Goal: Contribute content: Contribute content

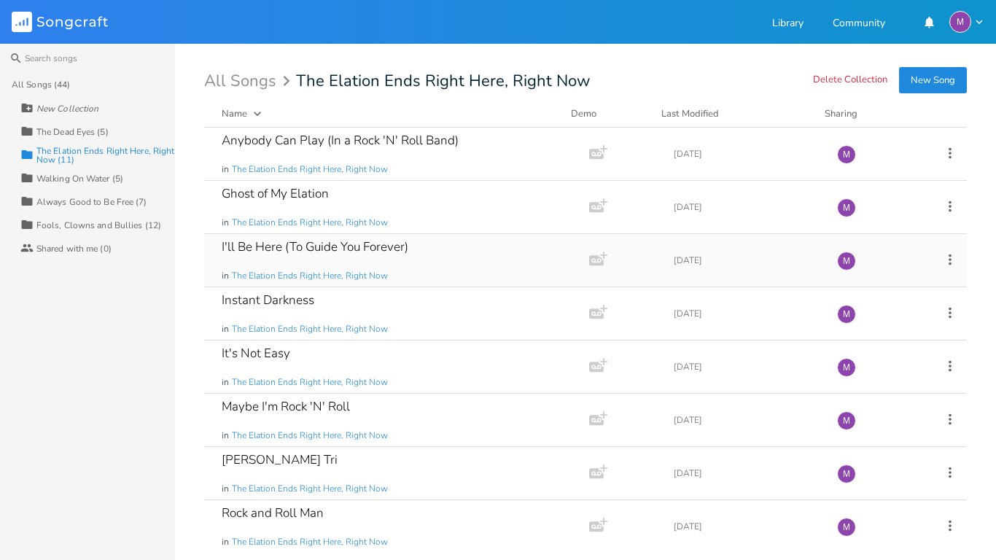
click at [445, 243] on div "I'll Be Here (To Guide You Forever) in The Elation Ends Right Here, Right Now" at bounding box center [394, 260] width 344 height 52
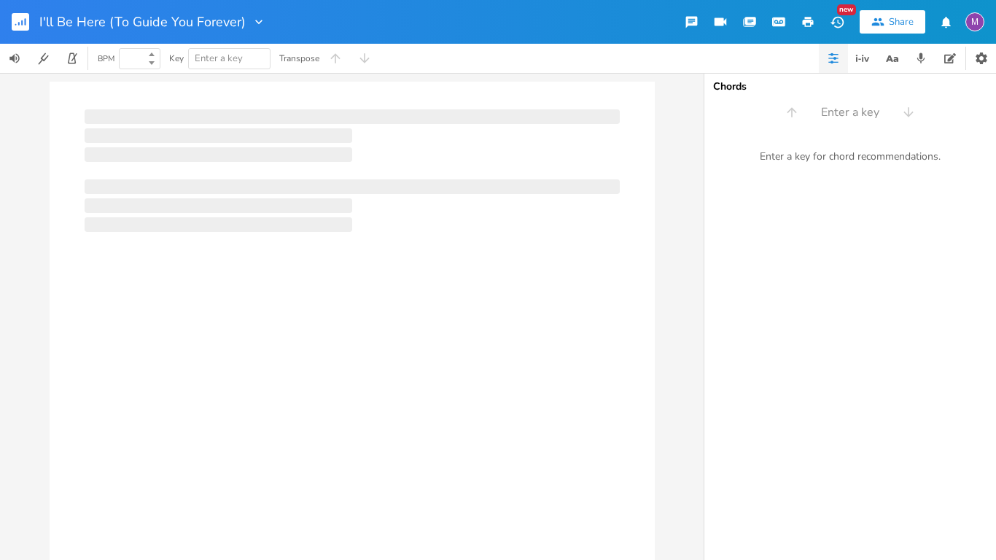
type input "100"
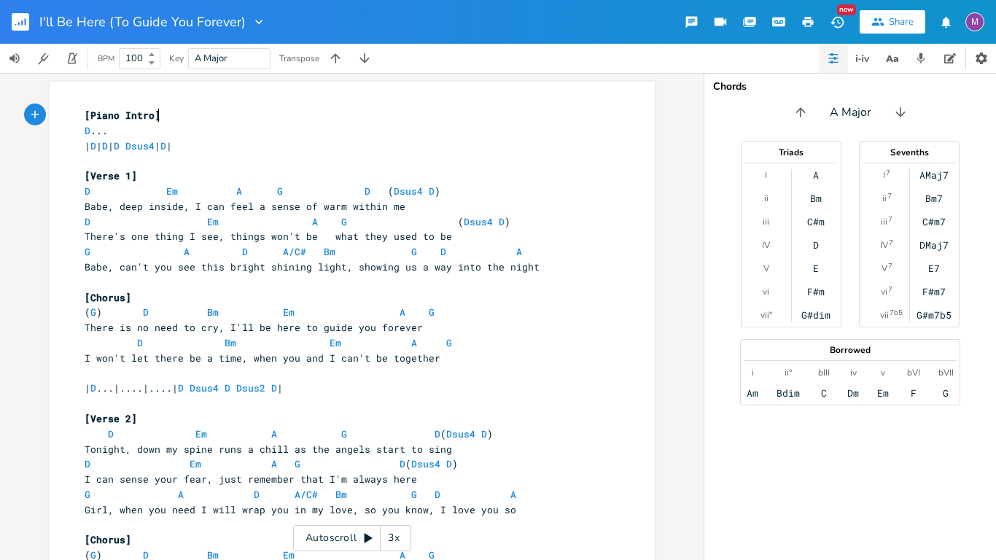
click at [17, 291] on div "xxxxxxxxxx [Piano Intro] D ... | D | D | D Dsus4 | D | ​ [Verse 1] D Em A G D (…" at bounding box center [352, 316] width 704 height 487
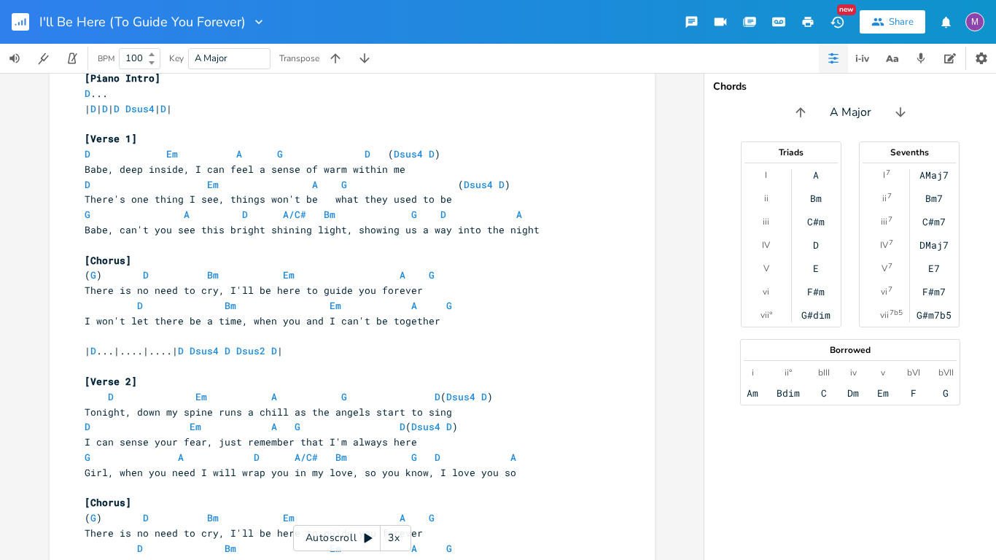
scroll to position [260, 0]
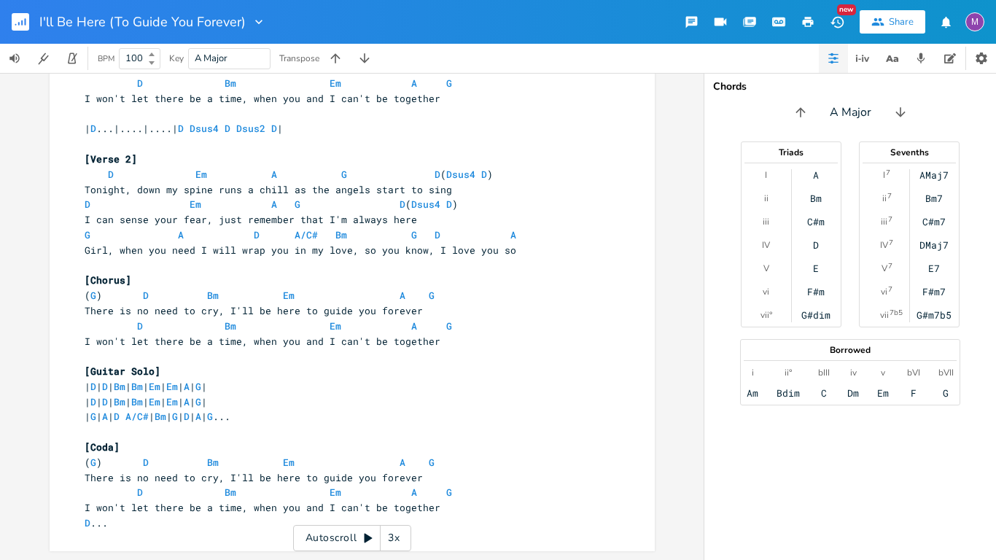
click at [0, 300] on div "xxxxxxxxxx [Piano Intro] D ... | D | D | D Dsus4 | D | ​ [Verse 1] D Em A G D (…" at bounding box center [352, 316] width 704 height 487
click at [292, 209] on button "Play" at bounding box center [296, 214] width 19 height 12
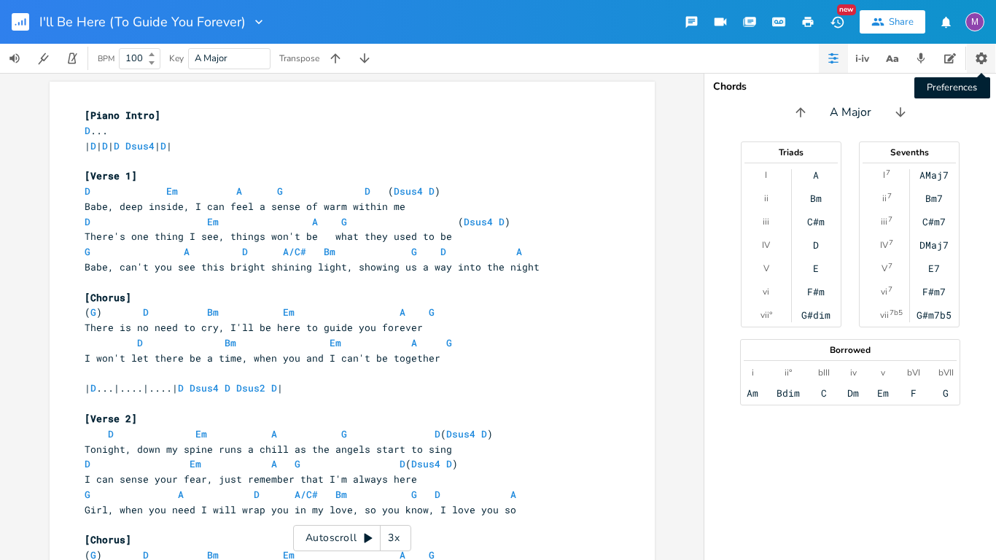
click at [977, 47] on button "Preferences" at bounding box center [981, 58] width 28 height 29
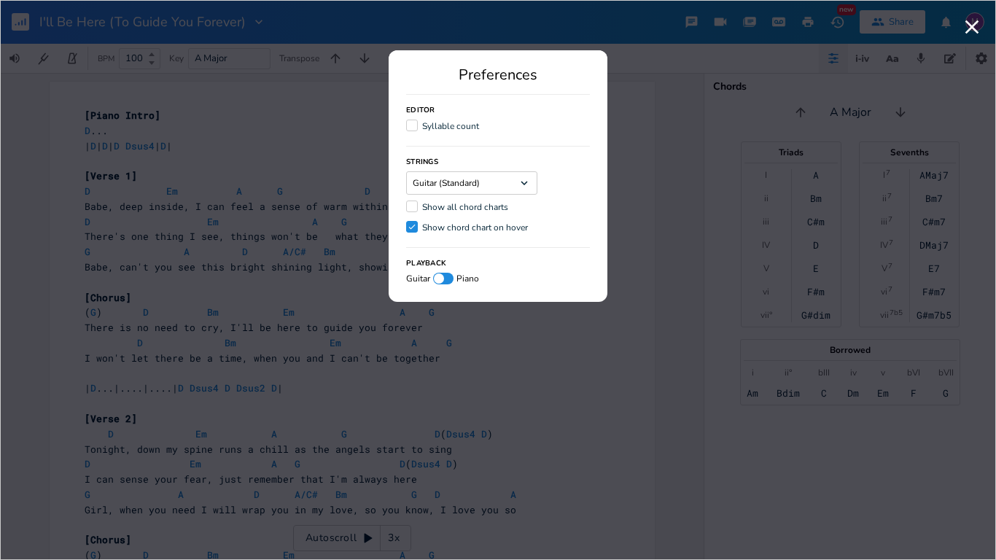
click at [464, 213] on label "Show all chord charts" at bounding box center [457, 208] width 102 height 15
click at [406, 211] on input "Show all chord charts" at bounding box center [406, 206] width 0 height 9
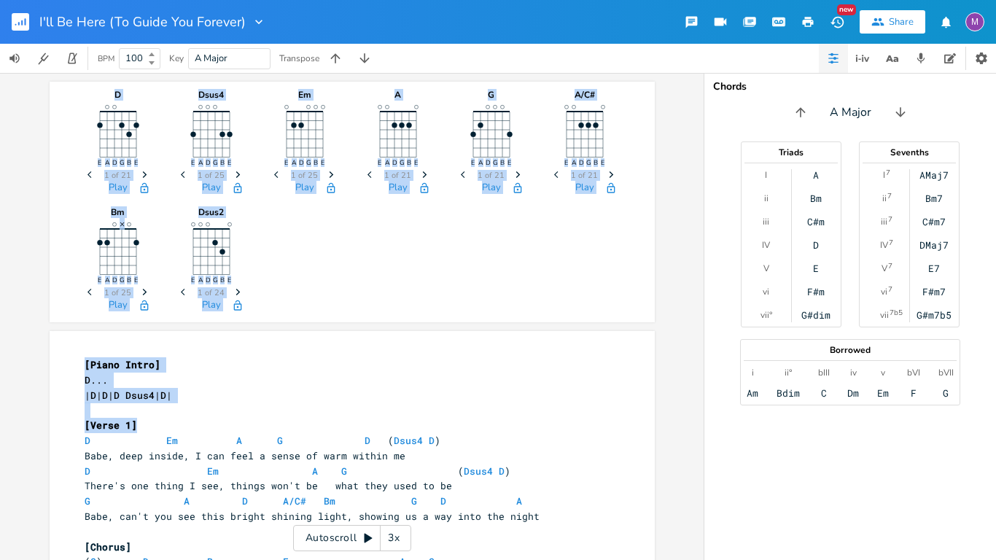
drag, startPoint x: 71, startPoint y: 86, endPoint x: 400, endPoint y: 420, distance: 468.1
click at [400, 420] on div "D E A D G B E Previous 1 of 21 Next Play Dsus4 E A D G B E Previous 1 of 25 Nex…" at bounding box center [352, 316] width 704 height 487
click at [332, 385] on pre "D ..." at bounding box center [345, 380] width 526 height 15
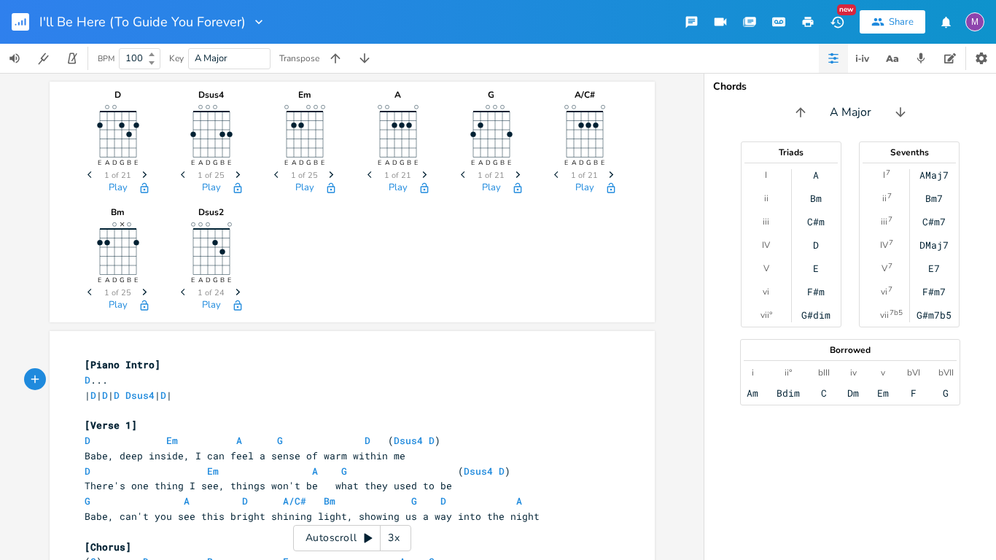
click at [331, 298] on div "D E A D G B E Previous 1 of 21 Next Play Dsus4 E A D G B E Previous 1 of 25 Nex…" at bounding box center [352, 199] width 541 height 235
click at [321, 360] on pre "[Piano Intro]" at bounding box center [345, 364] width 526 height 15
click at [0, 448] on div "D E A D G B E Previous 1 of 21 Next Play Dsus4 E A D G B E Previous 1 of 25 Nex…" at bounding box center [352, 316] width 704 height 487
click at [16, 24] on rect "button" at bounding box center [20, 21] width 17 height 17
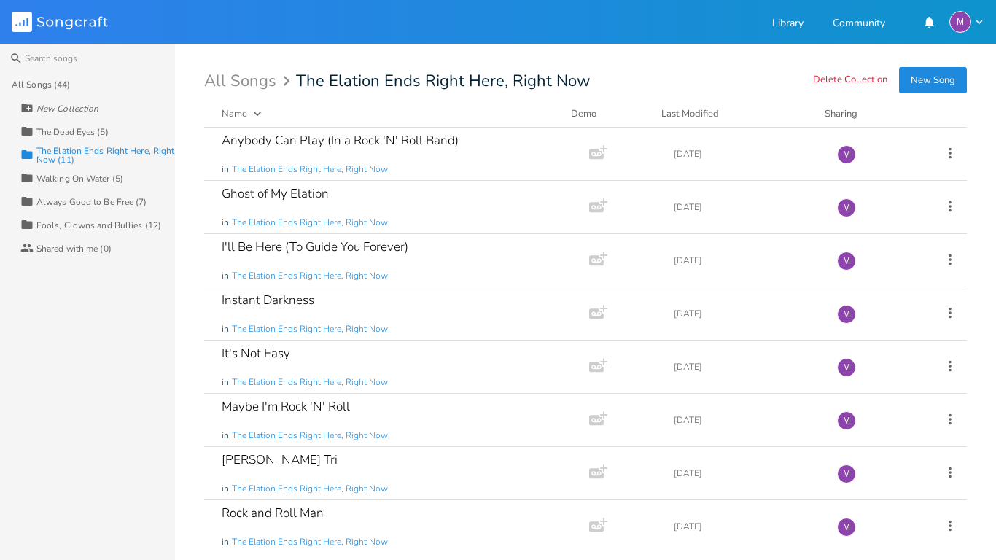
click at [928, 68] on button "New Song" at bounding box center [933, 80] width 68 height 26
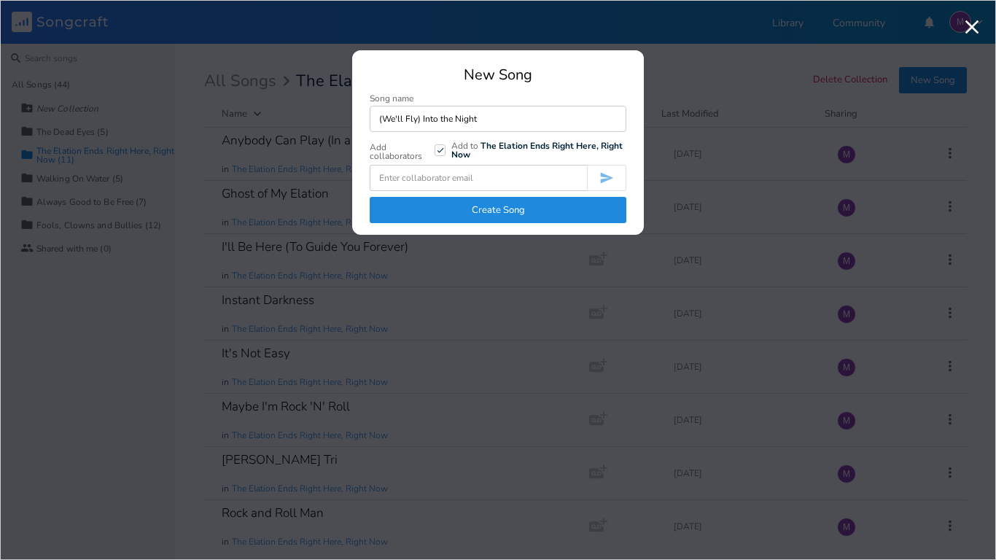
type input "(We'll Fly) Into the Night"
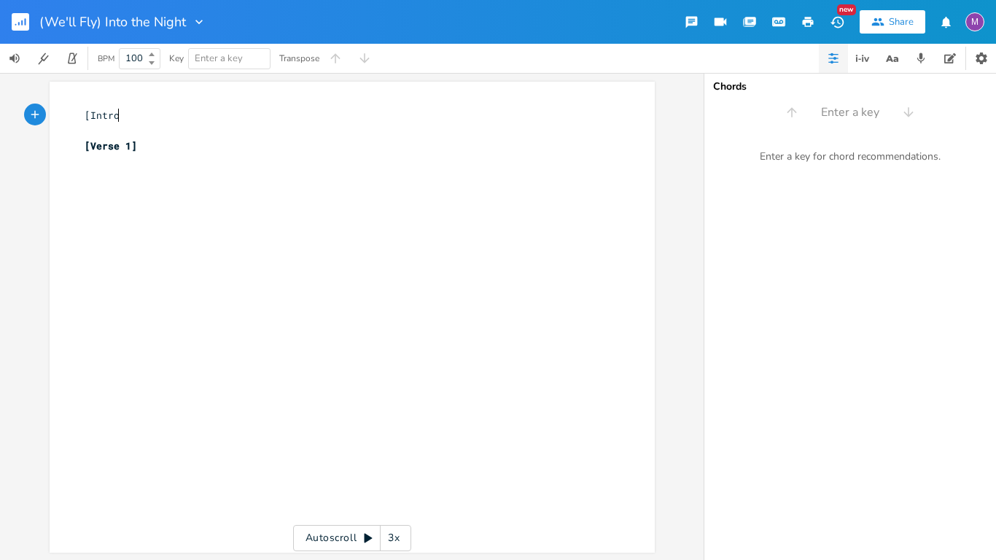
type textarea "[Intro["
type textarea "]"
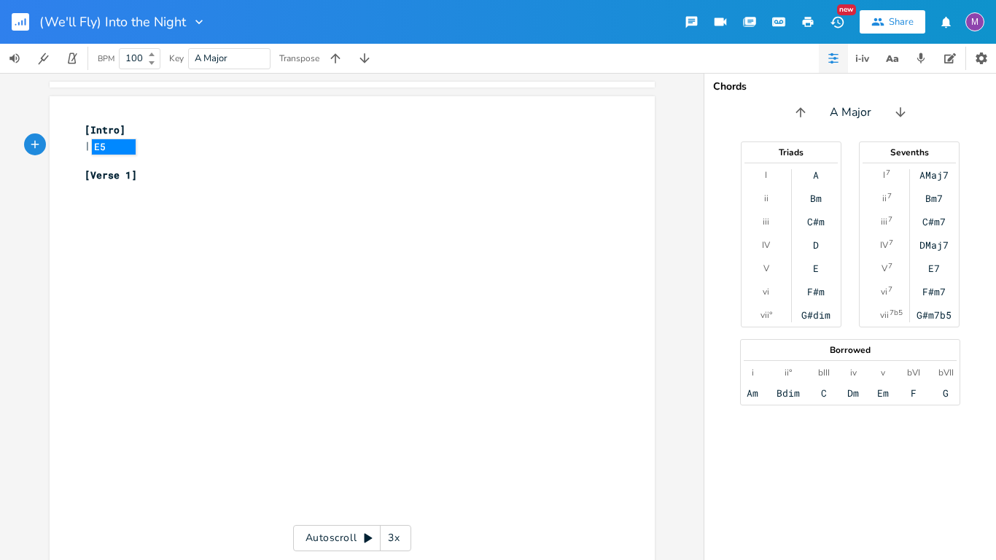
type textarea "| E5"
type textarea "-"
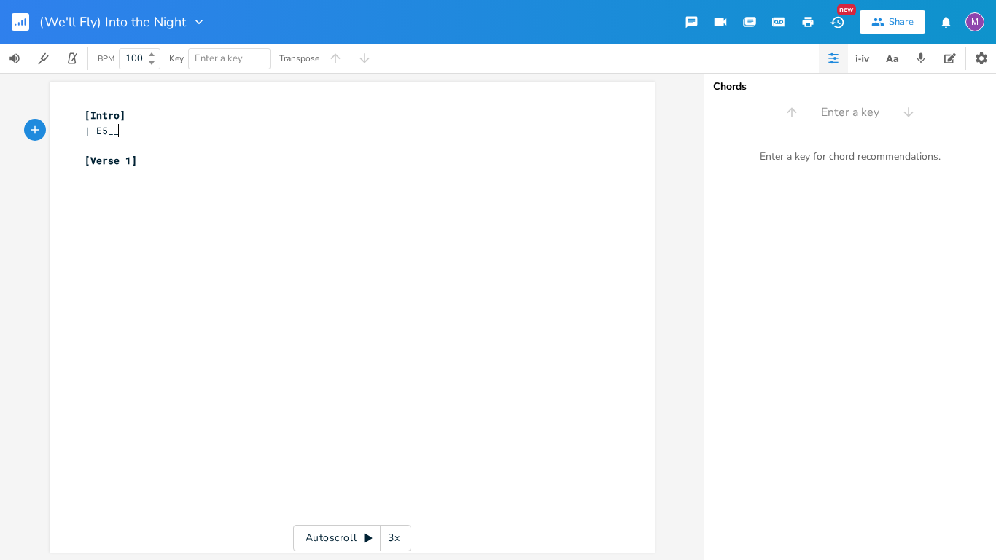
type textarea "___"
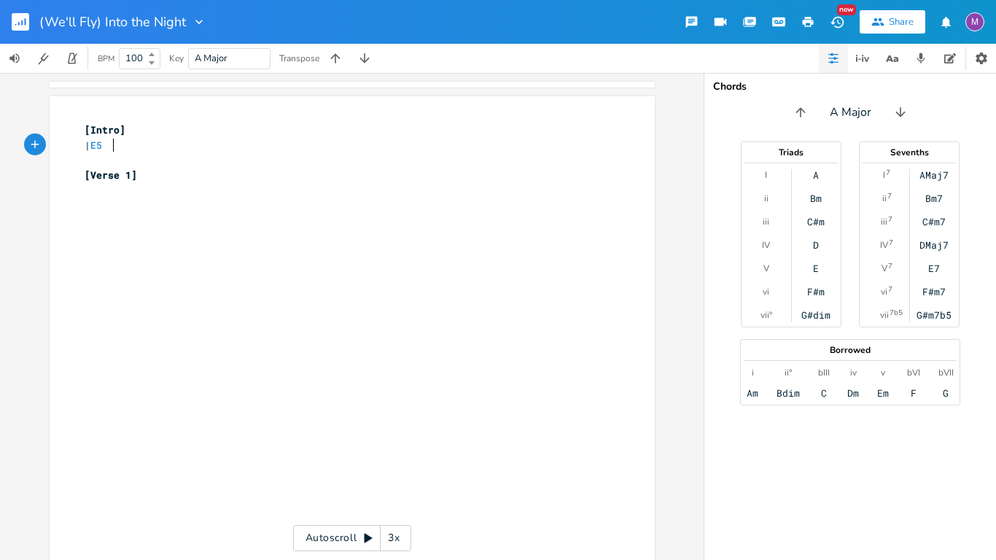
scroll to position [0, 2]
type textarea "...)"
type textarea "|...G5 | | A5"
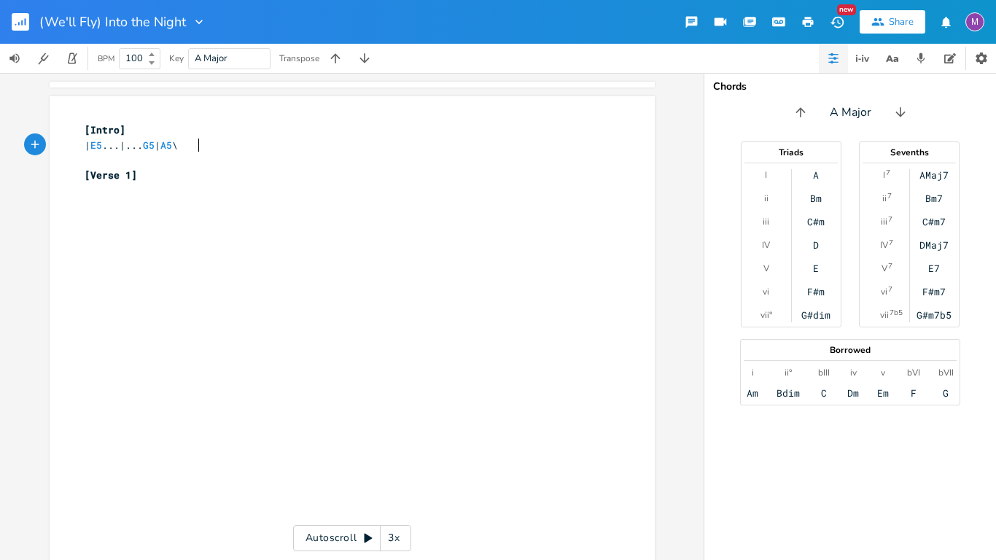
type textarea "\|"
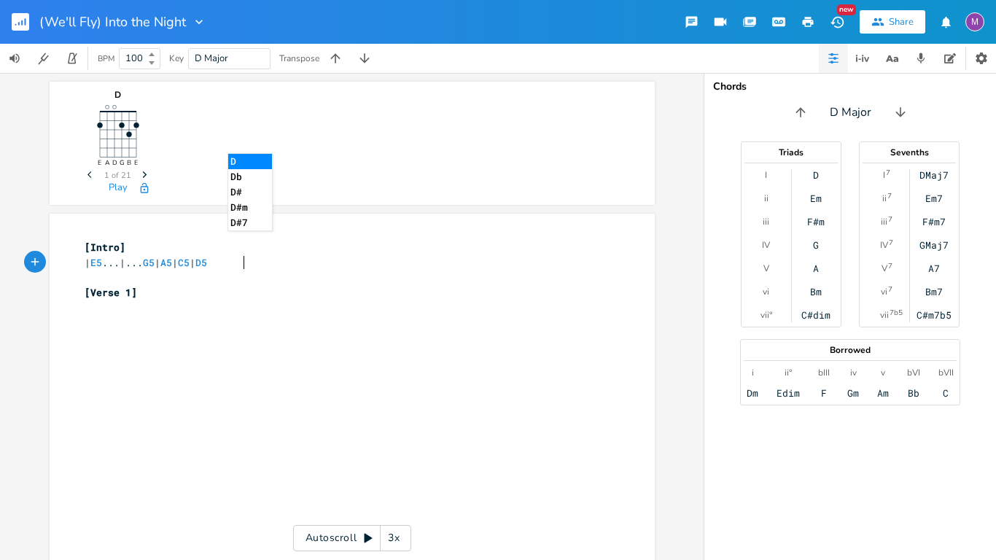
scroll to position [0, 37]
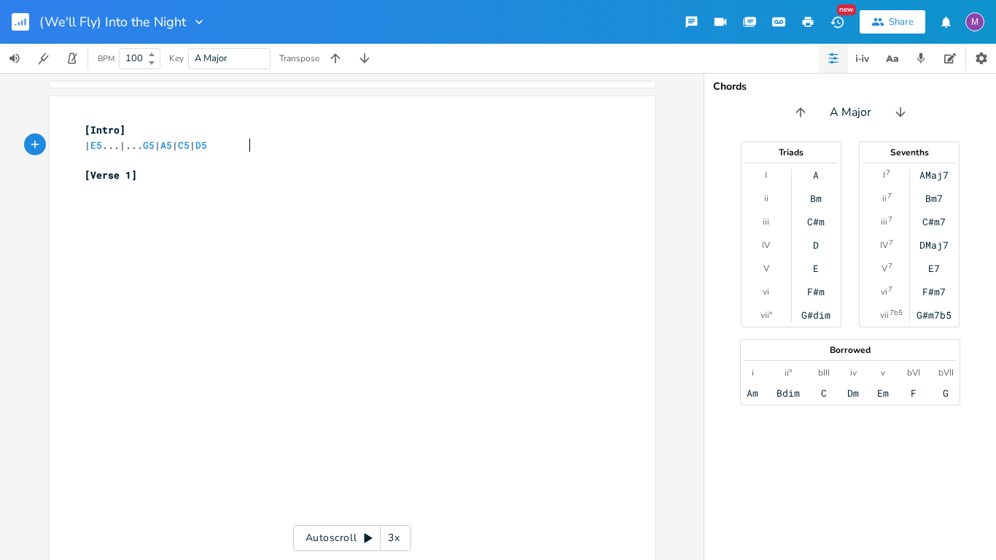
type textarea "| C5 | D5 |"
click at [501, 214] on div "xxxxxxxxxx [Intro] | E5 ...|... G5 | A5 | C5 | D5 | ​ [Verse 1] ​" at bounding box center [363, 346] width 563 height 452
click at [265, 142] on pre "| E5 ...|... G5 | A5 | C5 | D5 |" at bounding box center [345, 145] width 526 height 15
type textarea "D5 |"
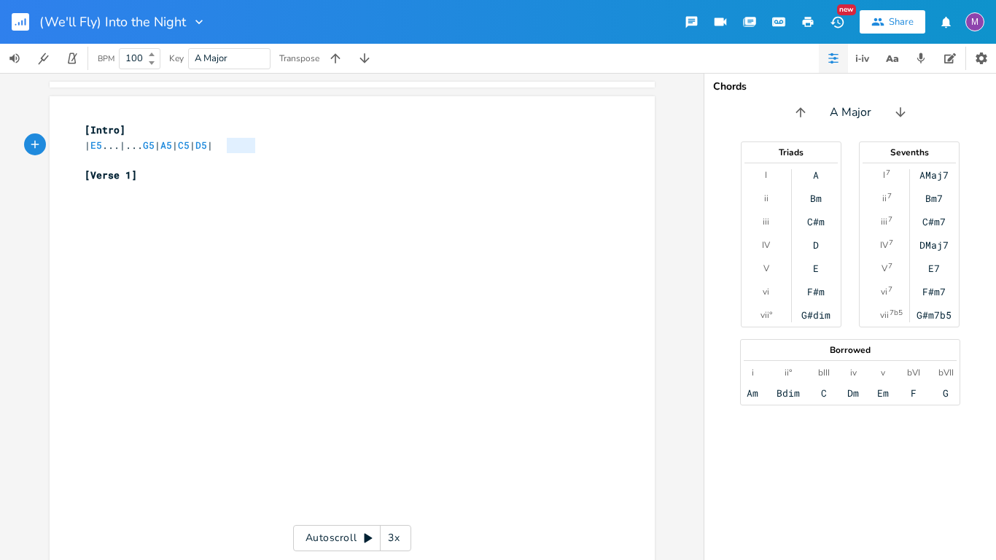
drag, startPoint x: 256, startPoint y: 148, endPoint x: 219, endPoint y: 147, distance: 36.5
click at [219, 147] on pre "| E5 ...|... G5 | A5 | C5 | D5 |" at bounding box center [345, 145] width 526 height 15
type textarea "d5 |"
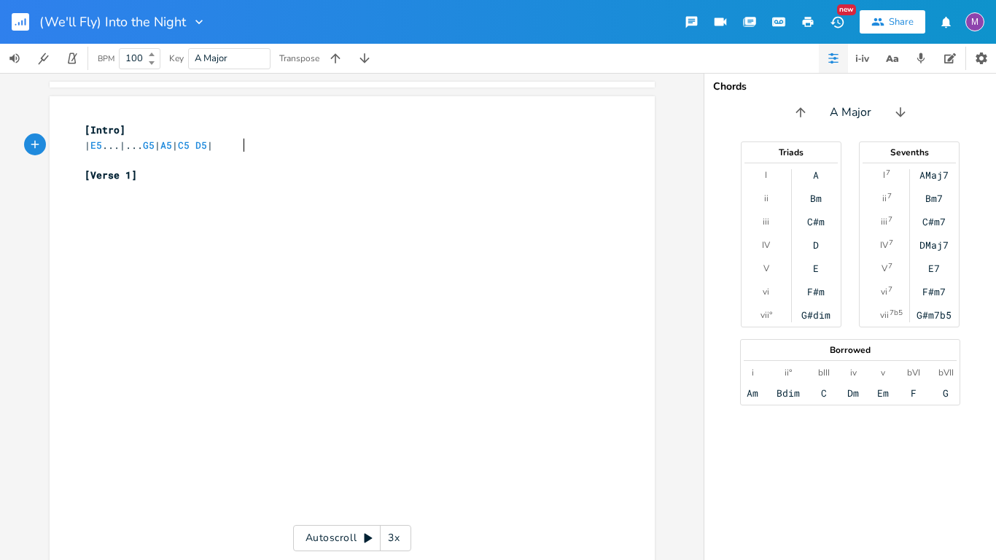
type textarea "D5 |"
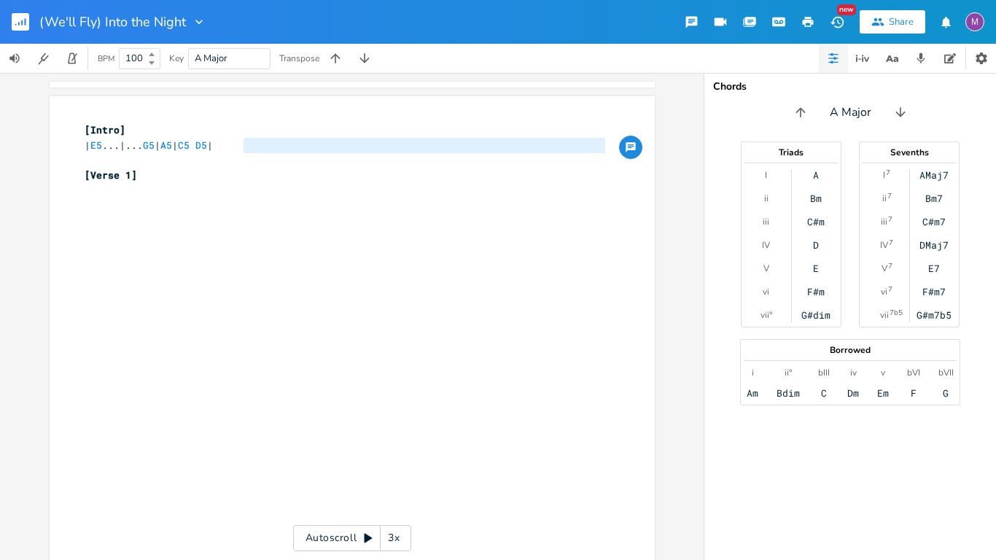
type textarea "E5...|...G5 | A5 | C5 D5 |"
drag, startPoint x: 249, startPoint y: 149, endPoint x: 84, endPoint y: 147, distance: 165.5
click at [84, 147] on pre "| E5 ...|... G5 | A5 | C5 D5 |" at bounding box center [345, 145] width 526 height 15
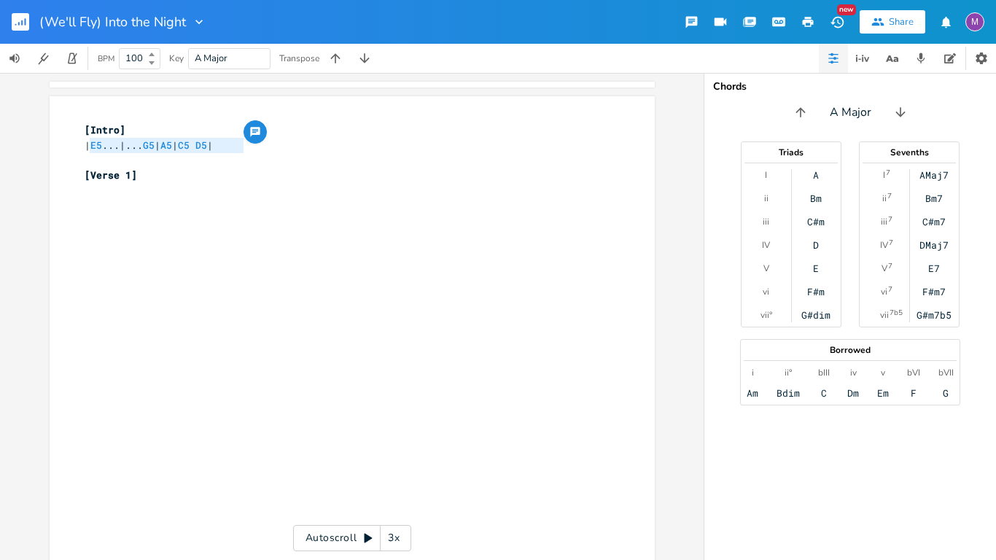
click at [85, 148] on span "| E5 ...|... G5 | A5 | C5 D5 |" at bounding box center [149, 145] width 128 height 13
type textarea "| E5...|...G5 | A5 | C5 D5 |"
drag, startPoint x: 78, startPoint y: 148, endPoint x: 248, endPoint y: 148, distance: 169.9
click at [248, 148] on pre "| E5 ...|... G5 | A5 | C5 D5 |" at bounding box center [345, 145] width 526 height 15
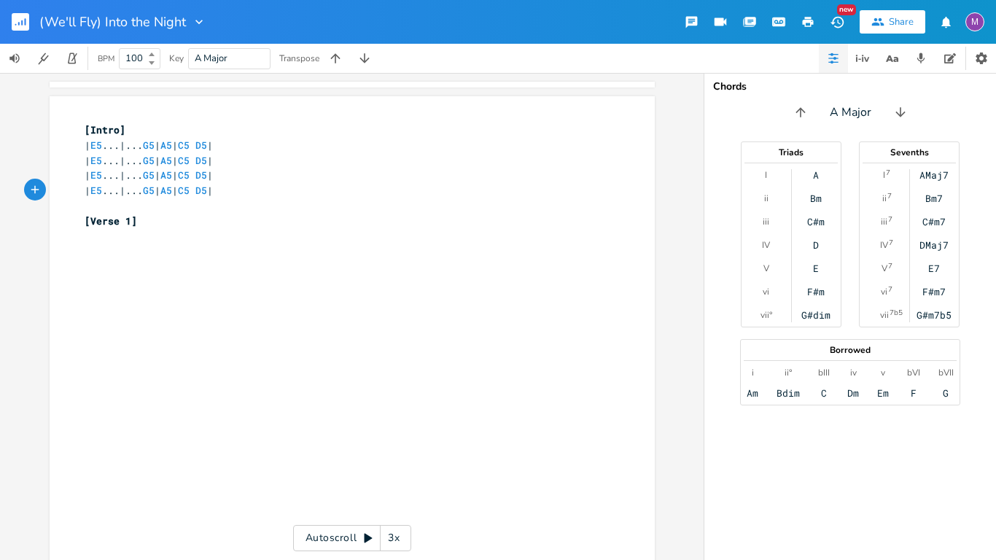
click at [56, 286] on div "x [Intro] | E5 ...|... G5 | A5 | C5 D5 | | E5 ...|... G5 | A5 | C5 D5 | | E5 ..…" at bounding box center [352, 331] width 605 height 471
click at [152, 52] on icon at bounding box center [152, 54] width 6 height 4
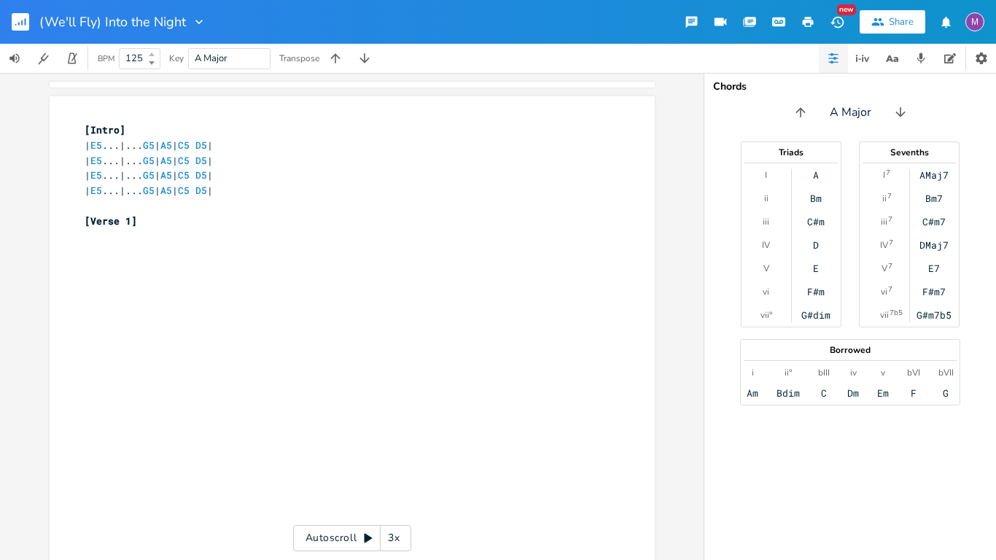
click at [152, 52] on icon at bounding box center [152, 54] width 6 height 4
click at [79, 55] on button "Start Metronome" at bounding box center [72, 58] width 29 height 29
click at [79, 55] on button "button" at bounding box center [72, 58] width 29 height 29
click at [153, 52] on icon at bounding box center [152, 54] width 6 height 4
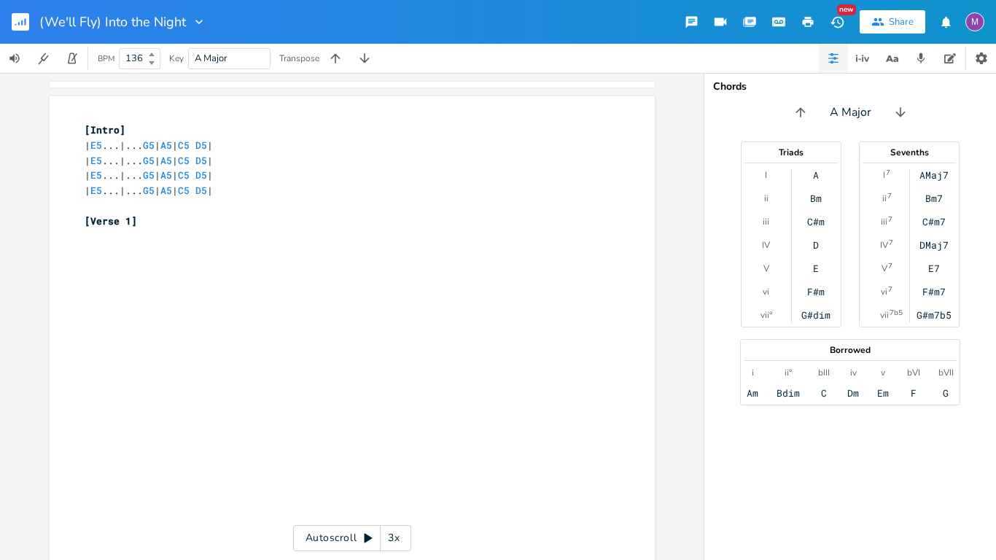
click at [153, 52] on icon at bounding box center [152, 54] width 6 height 4
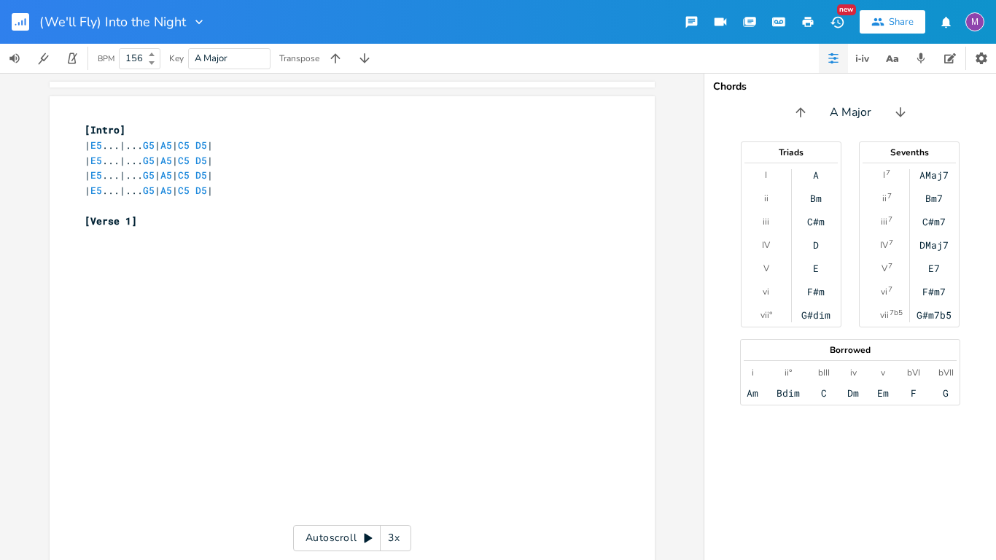
click at [153, 52] on icon at bounding box center [152, 54] width 6 height 4
click at [61, 58] on button "Start Metronome" at bounding box center [72, 58] width 29 height 29
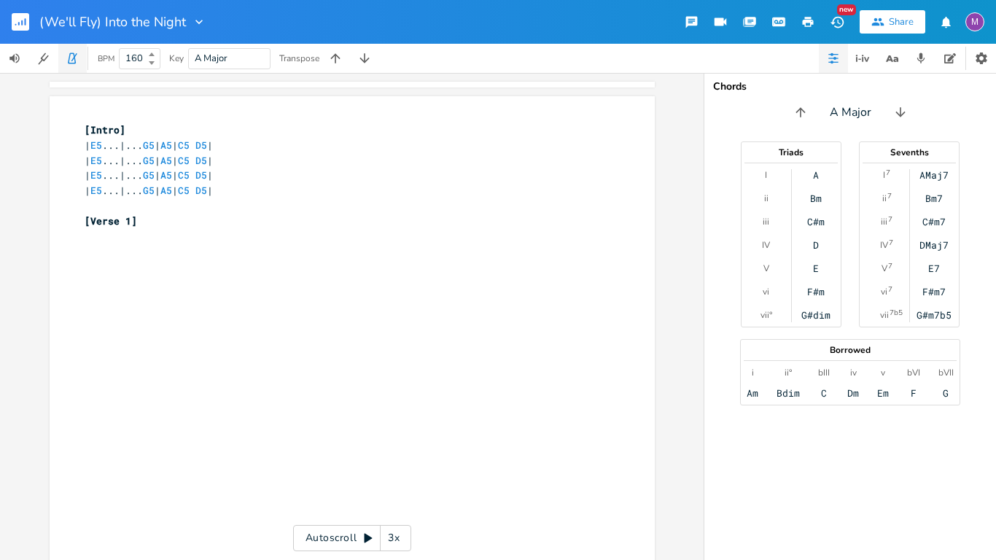
click at [61, 58] on button "button" at bounding box center [72, 58] width 29 height 29
click at [70, 44] on button "button" at bounding box center [72, 58] width 29 height 29
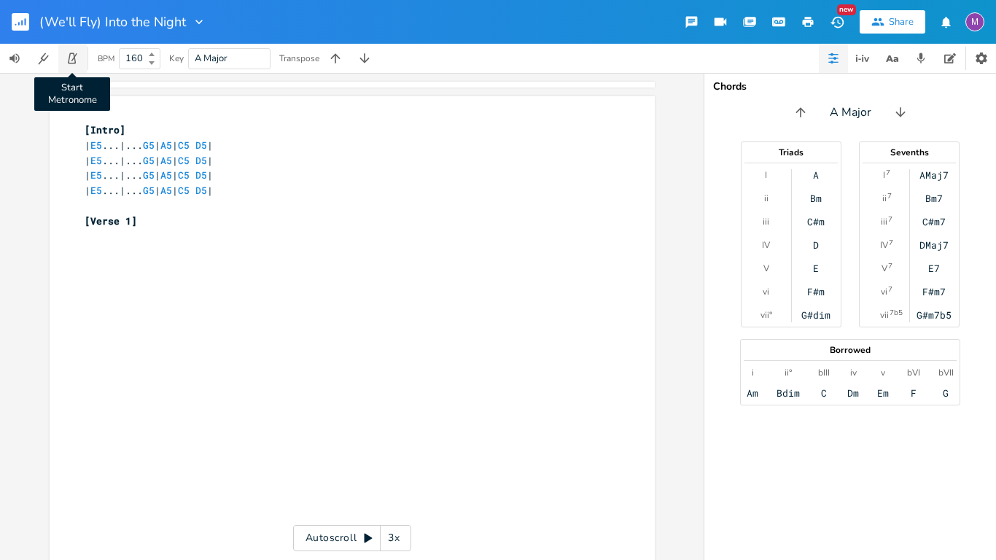
click at [82, 50] on button "Start Metronome" at bounding box center [72, 58] width 29 height 29
click at [82, 50] on button "button" at bounding box center [72, 58] width 29 height 29
click at [148, 53] on b at bounding box center [150, 54] width 13 height 9
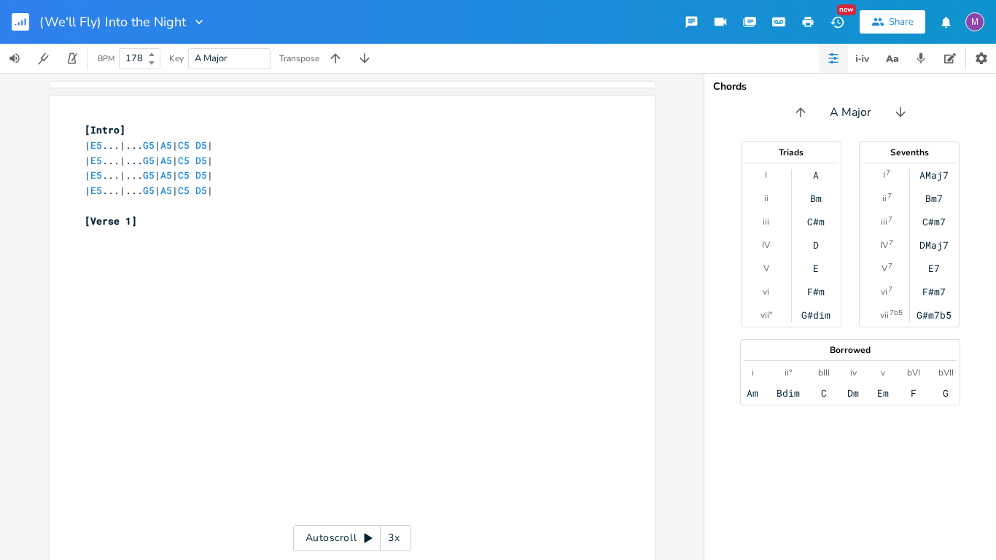
click at [148, 53] on b at bounding box center [150, 54] width 13 height 9
click at [70, 58] on icon "button" at bounding box center [72, 58] width 13 height 13
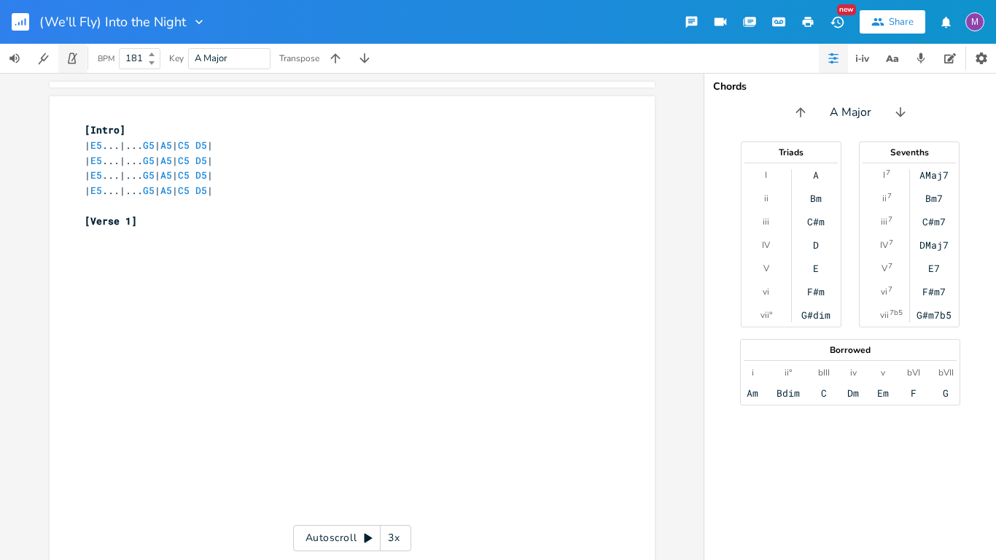
click at [70, 58] on icon "button" at bounding box center [72, 58] width 13 height 13
click at [75, 61] on icon "button" at bounding box center [72, 58] width 8 height 11
click at [152, 61] on icon at bounding box center [152, 63] width 6 height 4
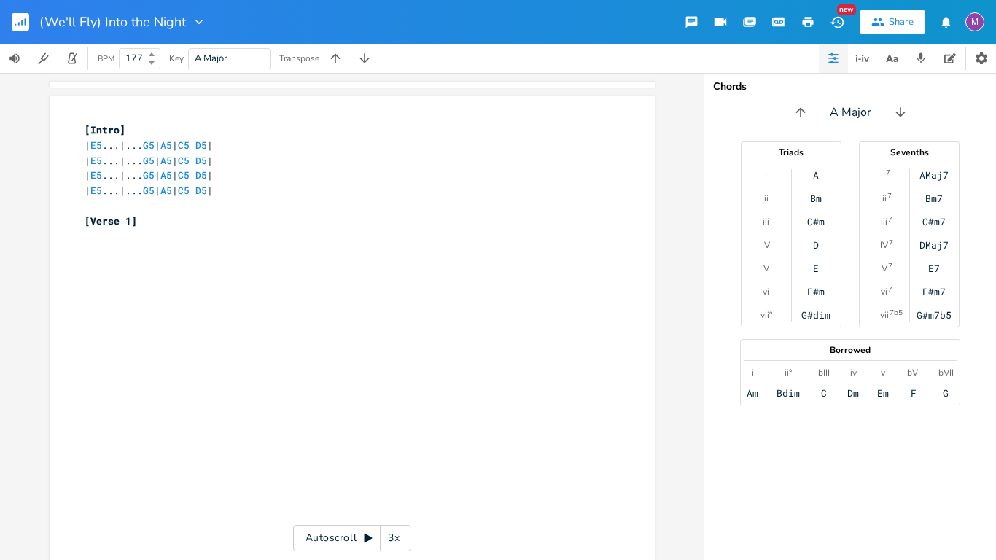
click at [152, 61] on icon at bounding box center [152, 63] width 6 height 4
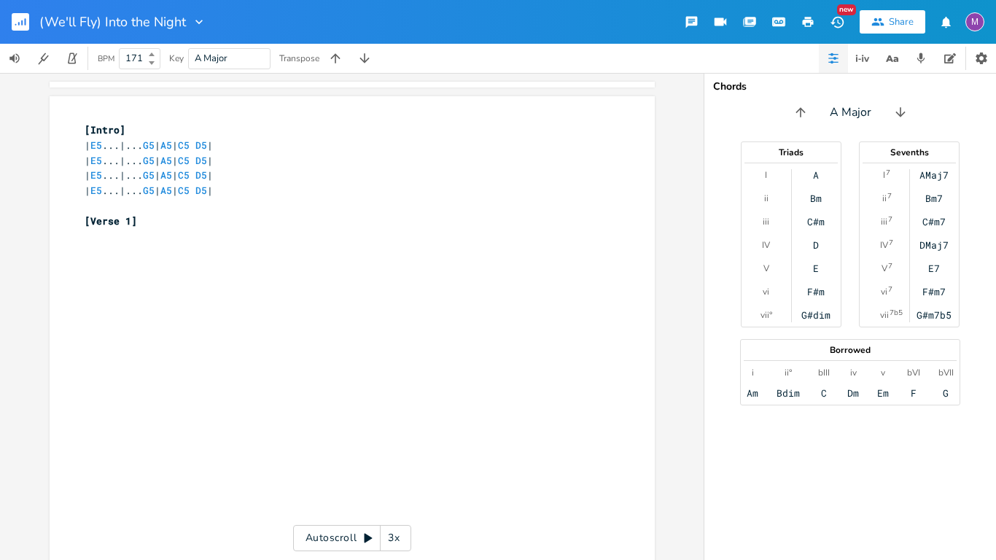
click at [152, 61] on icon at bounding box center [152, 63] width 6 height 4
click at [144, 56] on b at bounding box center [150, 54] width 13 height 9
click at [141, 57] on input "171" at bounding box center [131, 58] width 23 height 13
type input "170"
click at [154, 63] on icon at bounding box center [152, 63] width 6 height 4
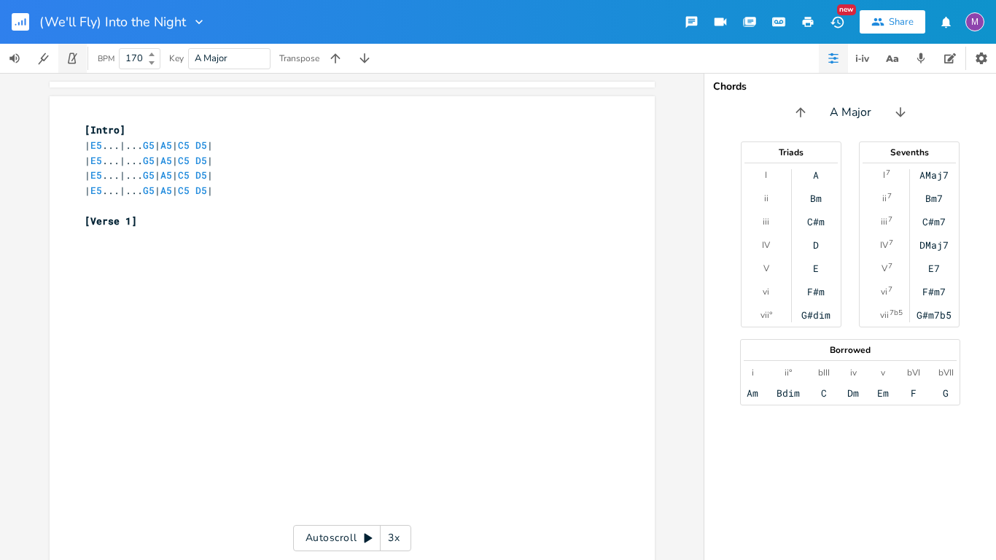
click at [69, 53] on icon "button" at bounding box center [72, 58] width 13 height 13
click at [79, 56] on icon "button" at bounding box center [72, 58] width 13 height 13
click at [157, 250] on div "x [Intro] | E5 ...|... G5 | A5 | C5 D5 | | E5 ...|... G5 | A5 | C5 D5 | | E5 ..…" at bounding box center [363, 346] width 563 height 452
click at [143, 220] on pre "[Verse 1]" at bounding box center [345, 221] width 526 height 15
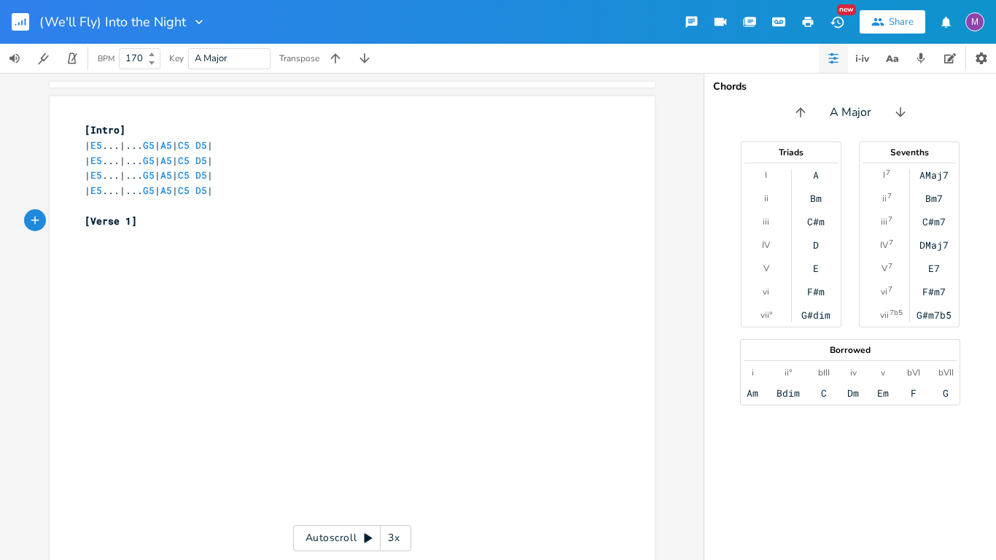
click at [112, 198] on pre "​" at bounding box center [345, 205] width 526 height 15
click at [292, 187] on pre "| E5 ...|... G5 | A5 | C5 D5 |" at bounding box center [345, 190] width 526 height 15
type textarea "/"
type textarea "| E5 ?"
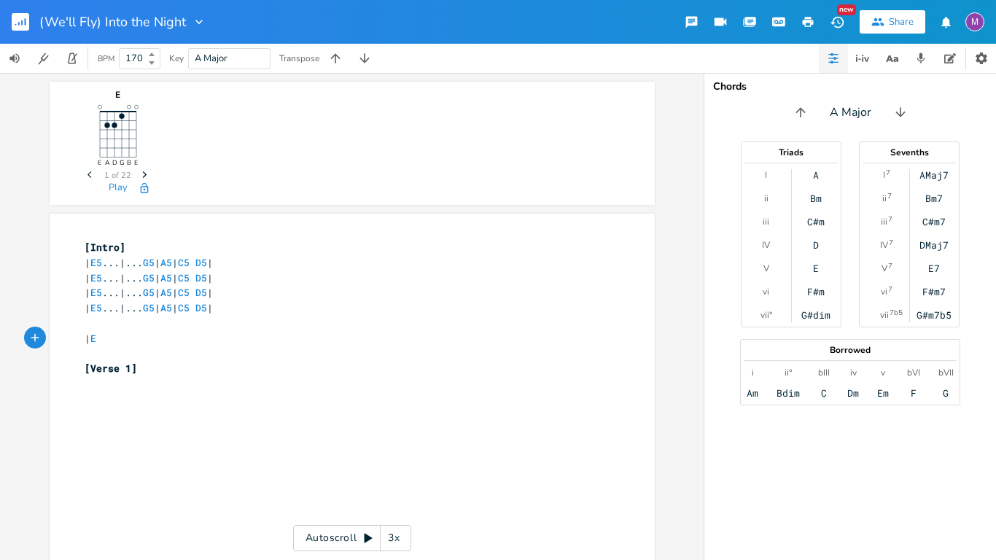
scroll to position [0, 2]
click at [98, 266] on span "E5" at bounding box center [96, 263] width 12 height 14
type textarea "E5"
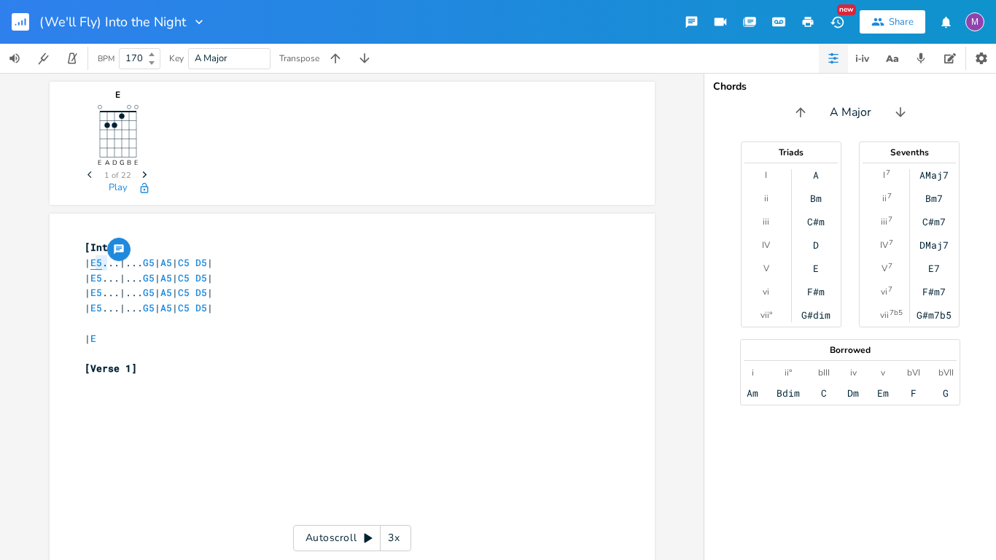
click at [98, 266] on span "E5" at bounding box center [96, 263] width 12 height 14
click at [139, 342] on pre "| E" at bounding box center [345, 338] width 526 height 15
click at [979, 55] on icon "button" at bounding box center [982, 58] width 12 height 12
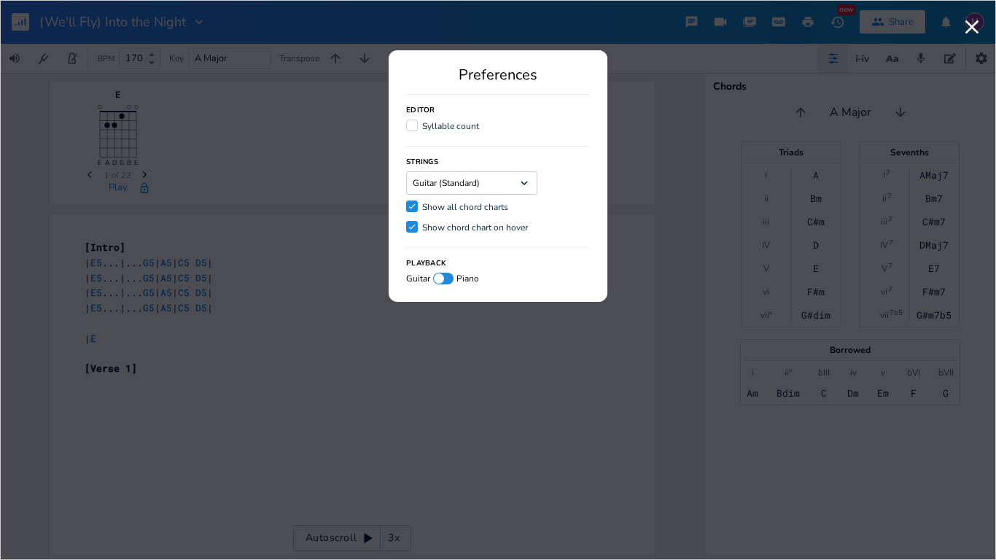
click at [457, 206] on div "Show all chord charts" at bounding box center [465, 207] width 86 height 9
click at [406, 206] on input "Check Show all chord charts" at bounding box center [406, 206] width 0 height 9
click at [518, 183] on icon "Dropdown" at bounding box center [524, 182] width 13 height 13
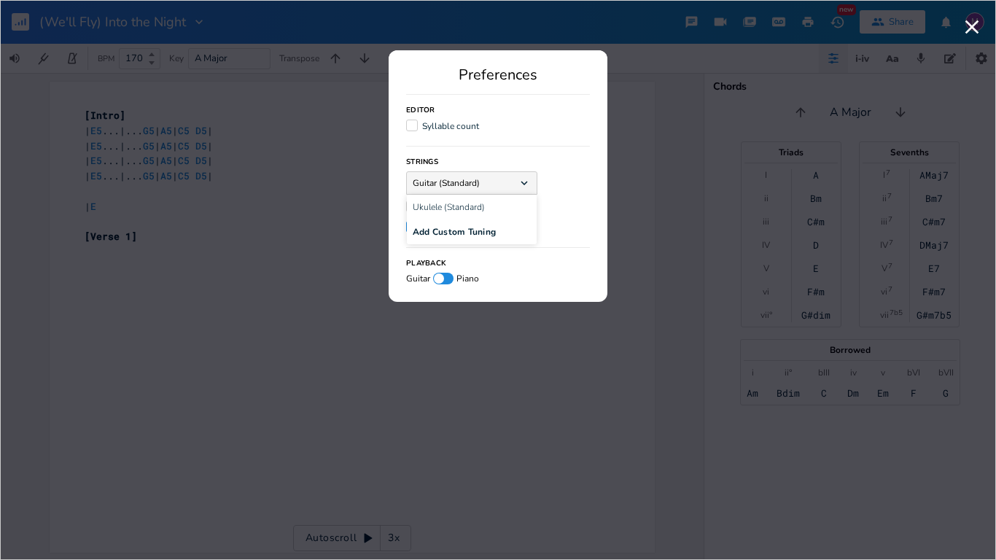
click at [518, 183] on icon "Dropdown" at bounding box center [524, 182] width 13 height 13
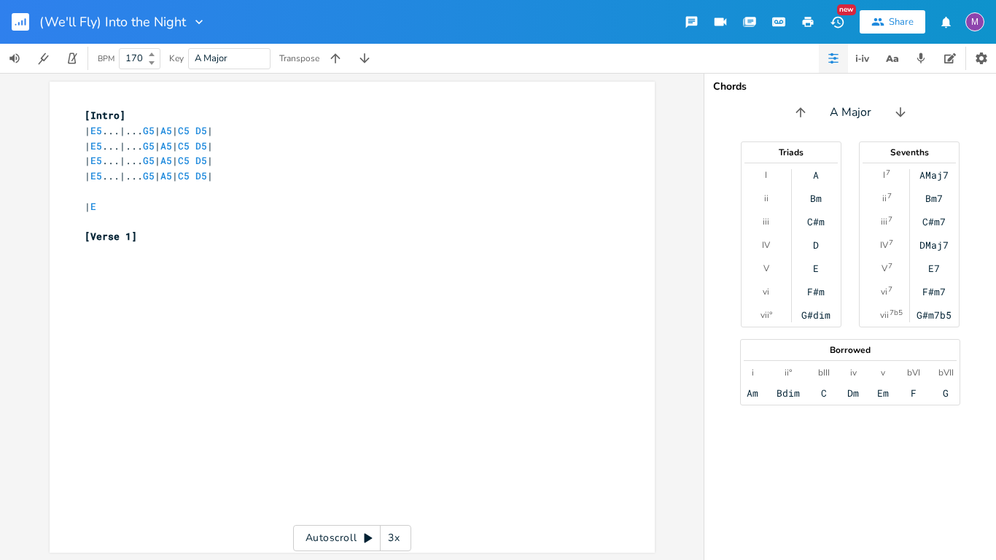
click at [179, 190] on pre "​" at bounding box center [345, 191] width 526 height 15
click at [186, 208] on pre "| E" at bounding box center [345, 206] width 526 height 15
type textarea "\"
type textarea "| E | E | C5 D5 |"
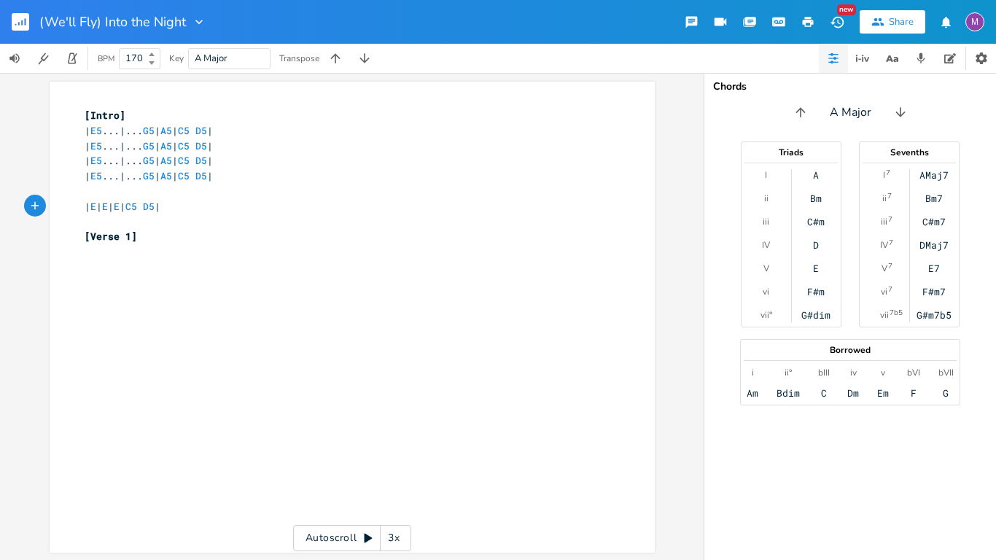
click at [145, 204] on span "| E | E | E | C5 D5 |" at bounding box center [123, 206] width 76 height 13
click at [107, 266] on div "x [Intro] | E5 ...|... G5 | A5 | C5 D5 | | E5 ...|... G5 | A5 | C5 D5 | | E5 ..…" at bounding box center [363, 331] width 563 height 452
click at [160, 200] on span "| E | E | E | C5 D5 |" at bounding box center [123, 206] width 76 height 13
type textarea "| E | E | E | C5 D5 |"
drag, startPoint x: 207, startPoint y: 206, endPoint x: 79, endPoint y: 211, distance: 128.4
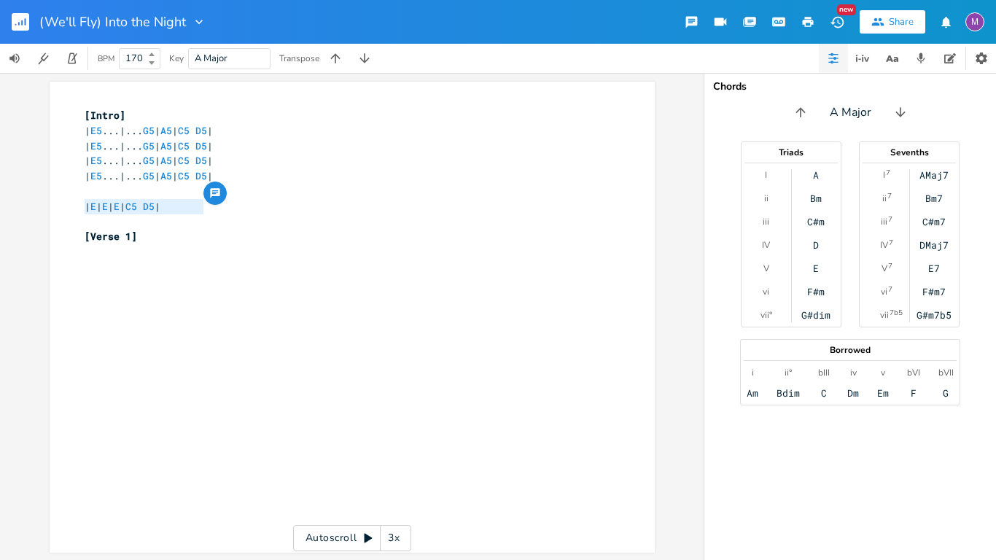
click at [82, 211] on pre "| E | E | E | C5 D5 |" at bounding box center [345, 206] width 526 height 15
click at [112, 276] on div "x [Intro] | E5 ...|... G5 | A5 | C5 D5 | | E5 ...|... G5 | A5 | C5 D5 | | E5 ..…" at bounding box center [345, 191] width 526 height 173
type textarea "E"
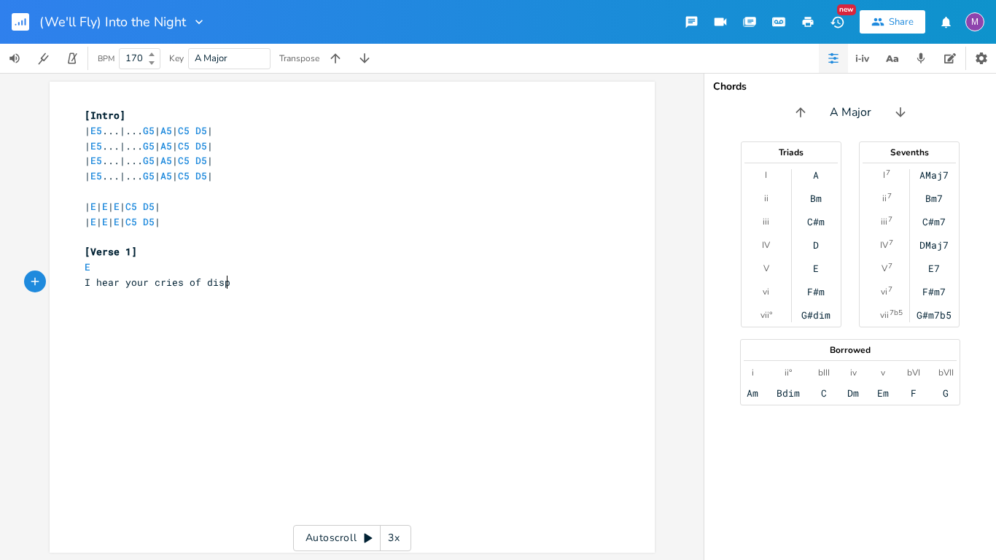
type textarea "I hear your cries of dispa"
type textarea "espair"
type textarea "​"
click at [209, 287] on span "I hear your cries of despair" at bounding box center [166, 282] width 163 height 13
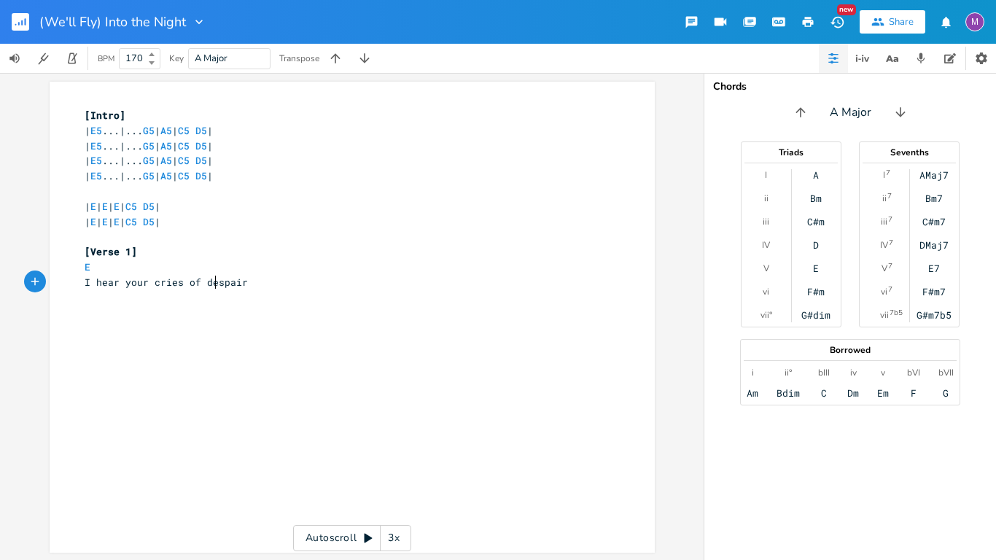
click at [213, 285] on span "I hear your cries of despair" at bounding box center [166, 282] width 163 height 13
type textarea "​despair"
click at [198, 289] on pre "I hear your cries of despair" at bounding box center [345, 282] width 526 height 15
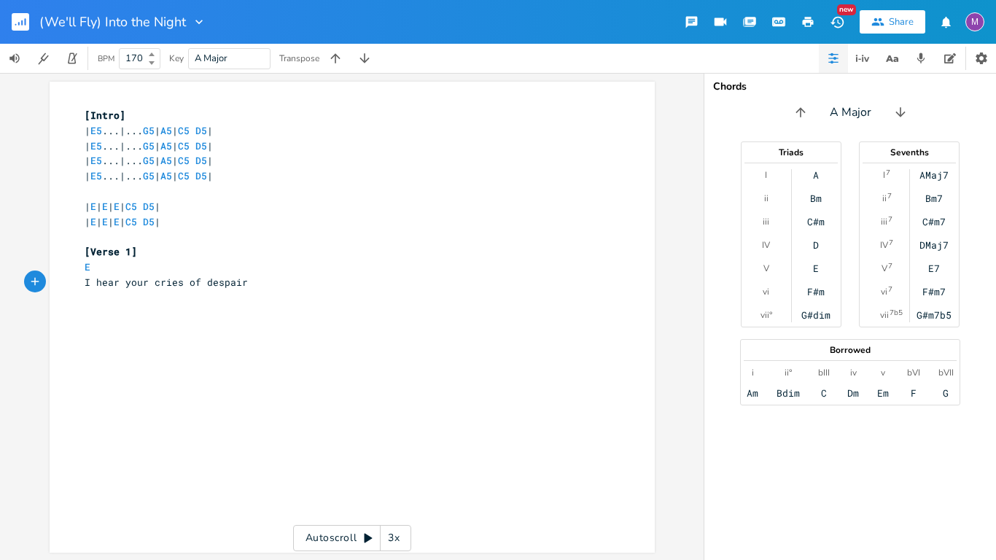
click at [255, 284] on pre "I hear your cries of despair" at bounding box center [345, 282] width 526 height 15
type textarea "o"
type textarea "in h"
type textarea "the darkness"
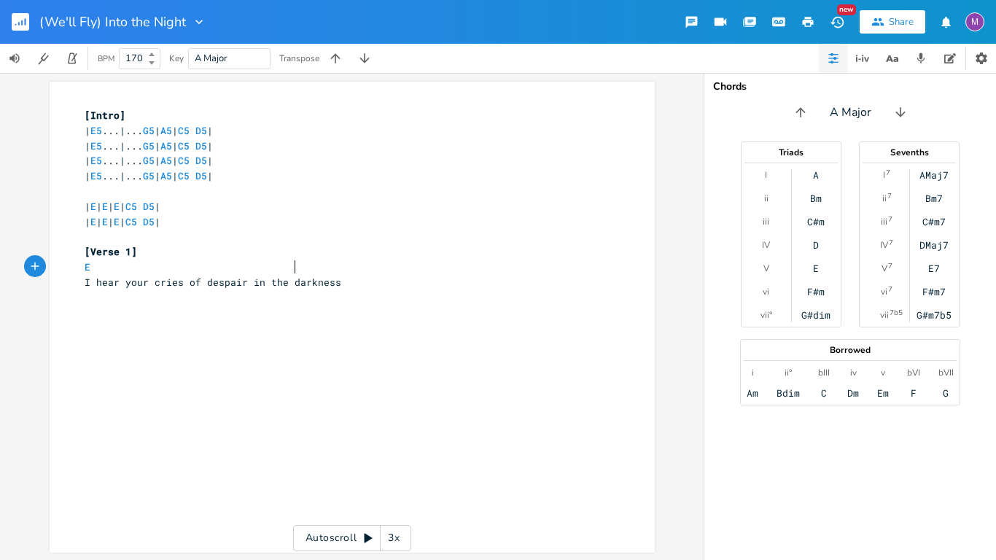
scroll to position [0, 3]
type textarea "C5"
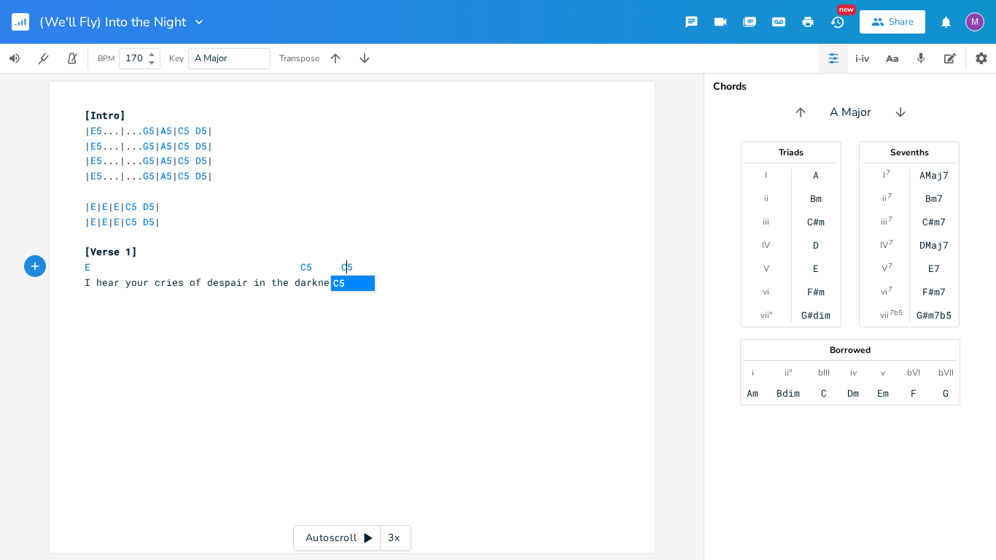
click at [303, 332] on div "x [Intro] | E5 ...|... G5 | A5 | C5 D5 | | E5 ...|... G5 | A5 | C5 D5 | | E5 ..…" at bounding box center [363, 331] width 563 height 452
type textarea "D"
type textarea "E"
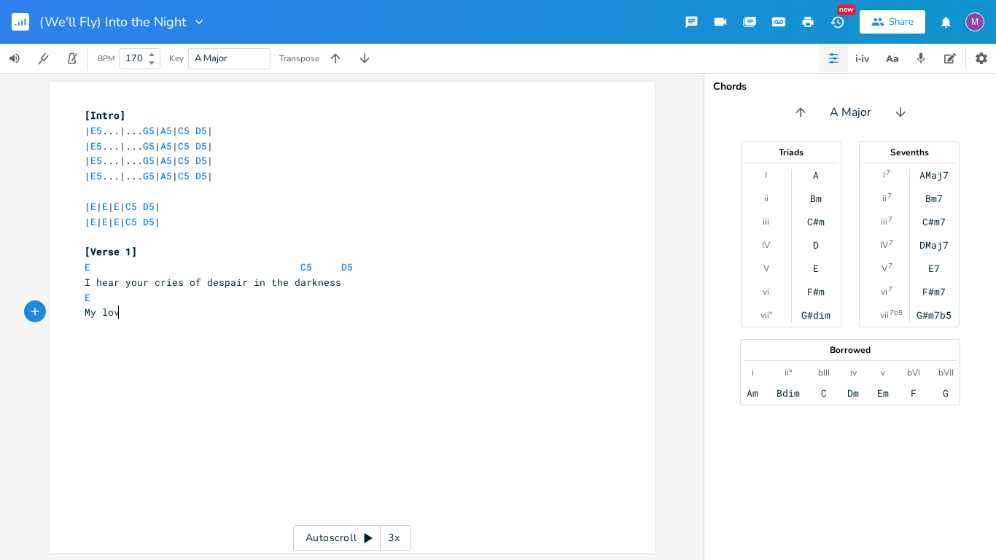
type textarea "My love"
type textarea ", I'll come to save your life"
type textarea "C5 D5"
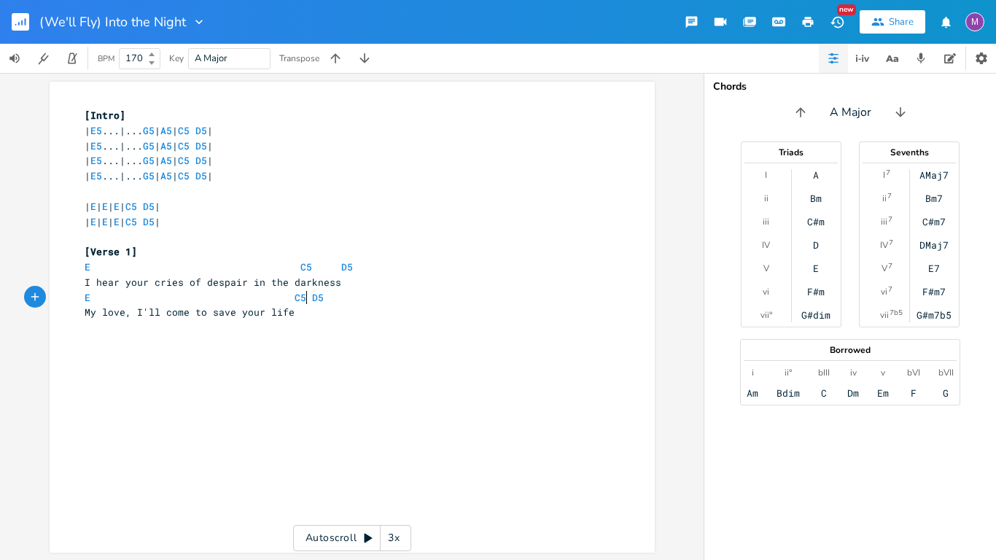
scroll to position [0, 2]
type textarea "E"
type textarea "I"
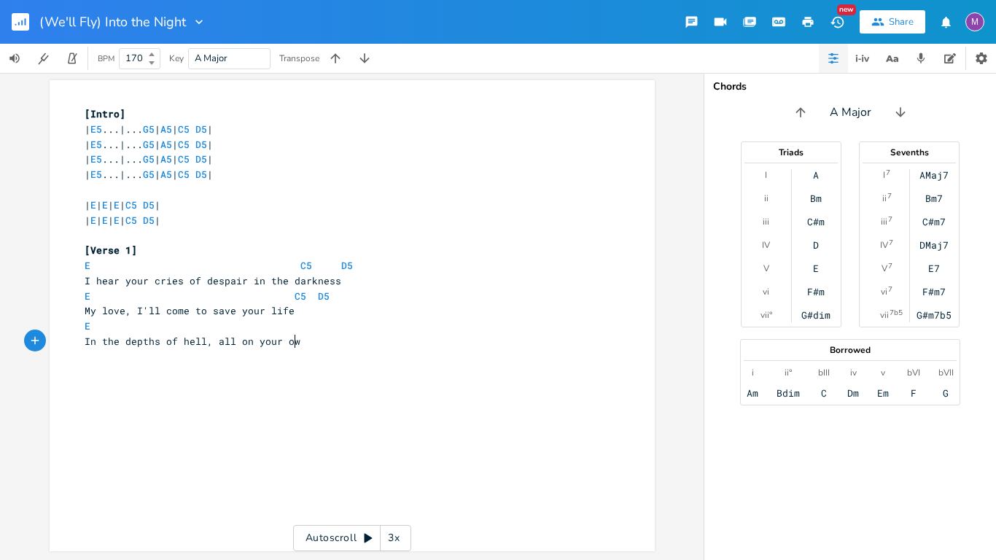
type textarea "n the depths of hell, all on your own"
type textarea "C5 D5"
type textarea "E"
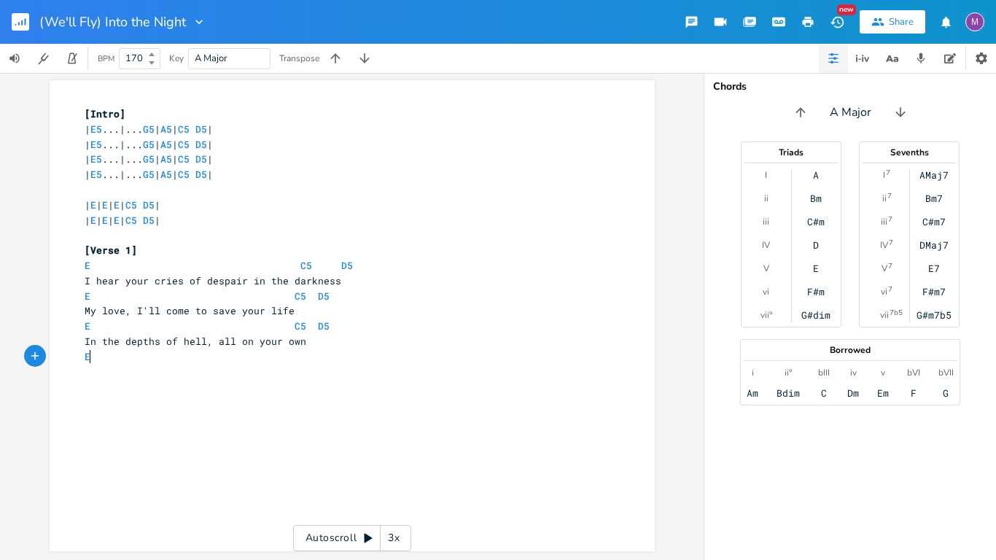
scroll to position [0, 6]
type textarea "For you I"
type textarea "I'm going to i"
type textarea "win this fight"
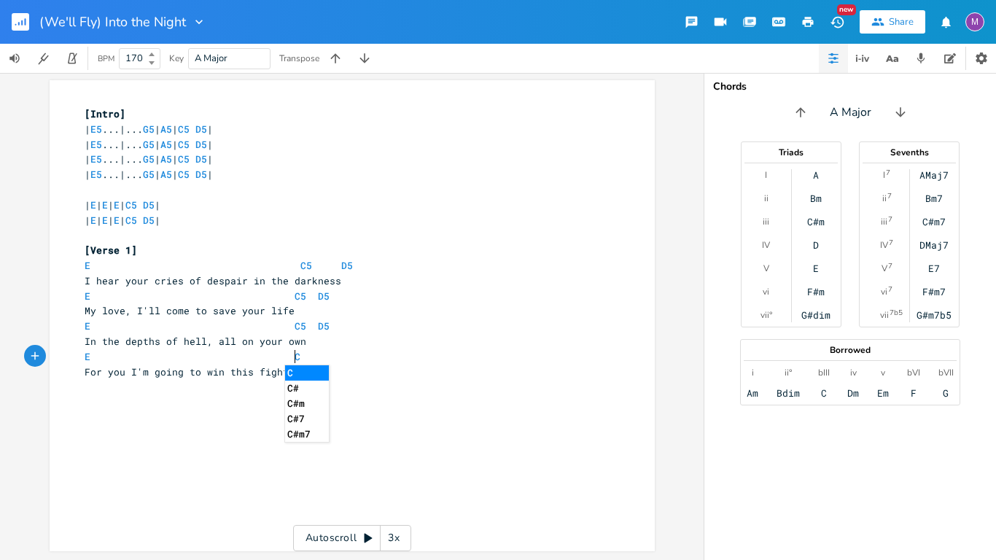
scroll to position [0, 12]
type textarea "C5 D5"
type textarea "| E | E | E | C5 D5 | | E | E | E | C5 D5 |"
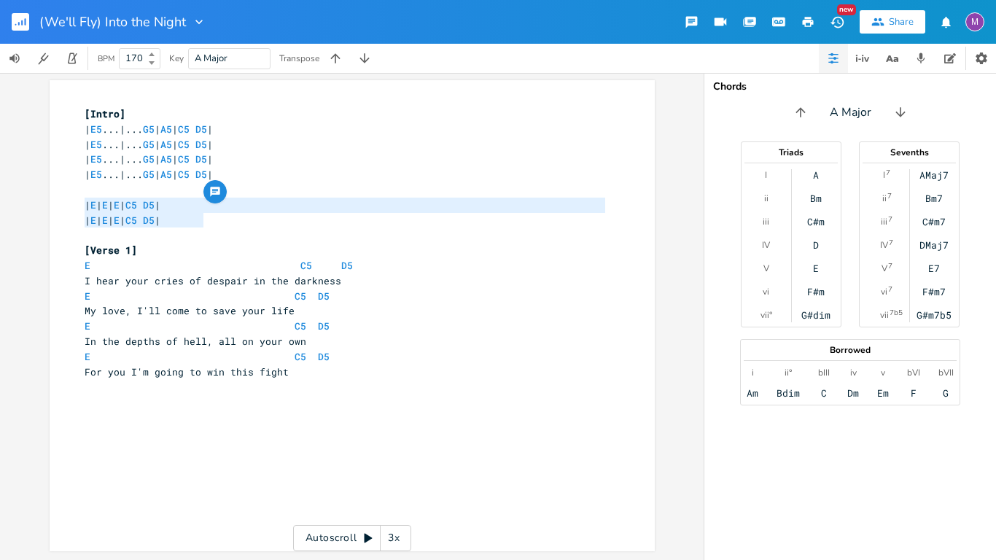
drag, startPoint x: 79, startPoint y: 200, endPoint x: 209, endPoint y: 221, distance: 131.5
click at [209, 221] on div "[Intro] | E5 ...|... G5 | A5 | C5 D5 | | E5 ...|... G5 | A5 | C5 D5 | | E5 ...|…" at bounding box center [345, 257] width 526 height 303
click at [126, 402] on pre "​" at bounding box center [345, 401] width 526 height 15
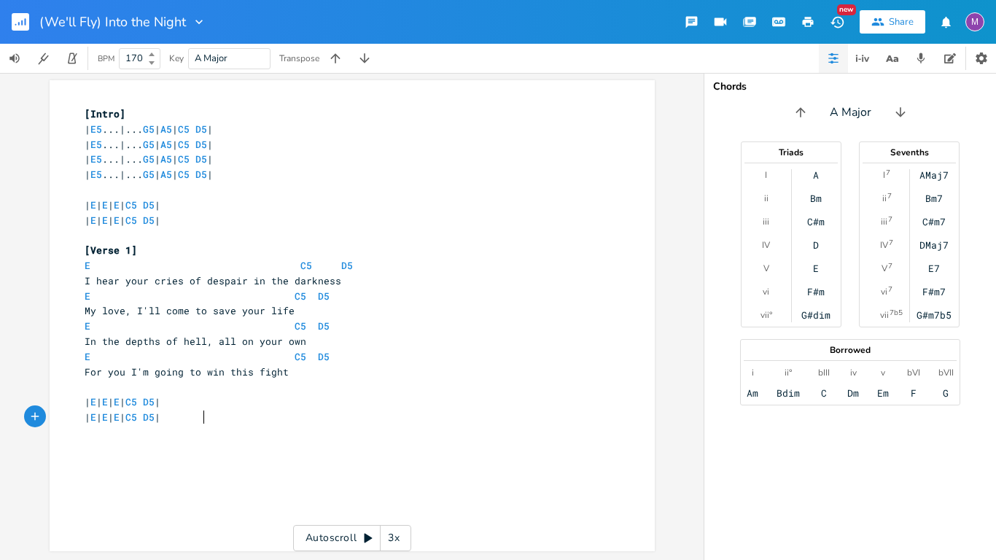
click at [98, 404] on span "| E | E | E | C5 D5 |" at bounding box center [123, 401] width 76 height 13
click at [252, 413] on pre "| E | E | E | C5 D5 |" at bounding box center [345, 417] width 526 height 15
type textarea "[Chorus]"
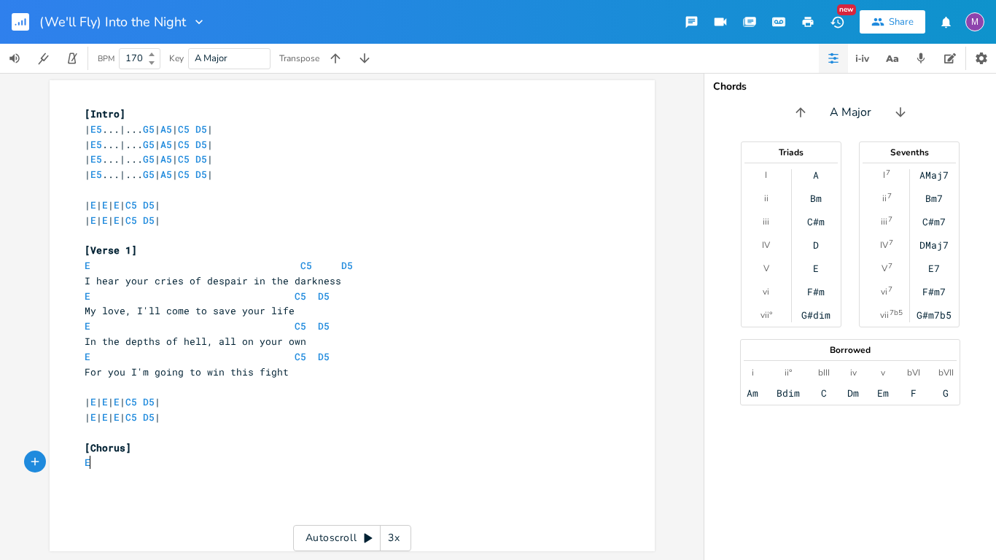
type textarea "E5"
type textarea "As the fire"
type textarea "s burn, just hold on tight"
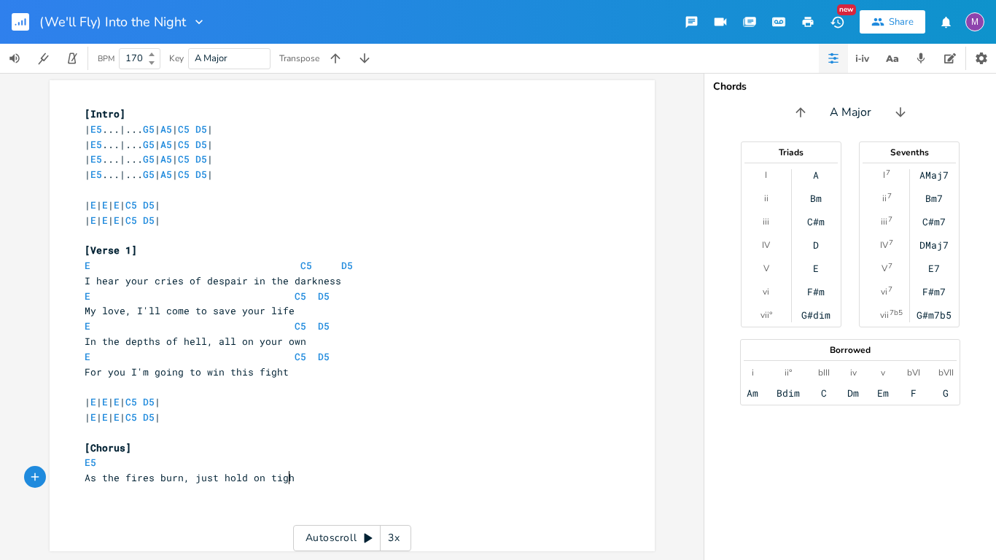
scroll to position [0, 106]
type textarea "D5"
type textarea "G5"
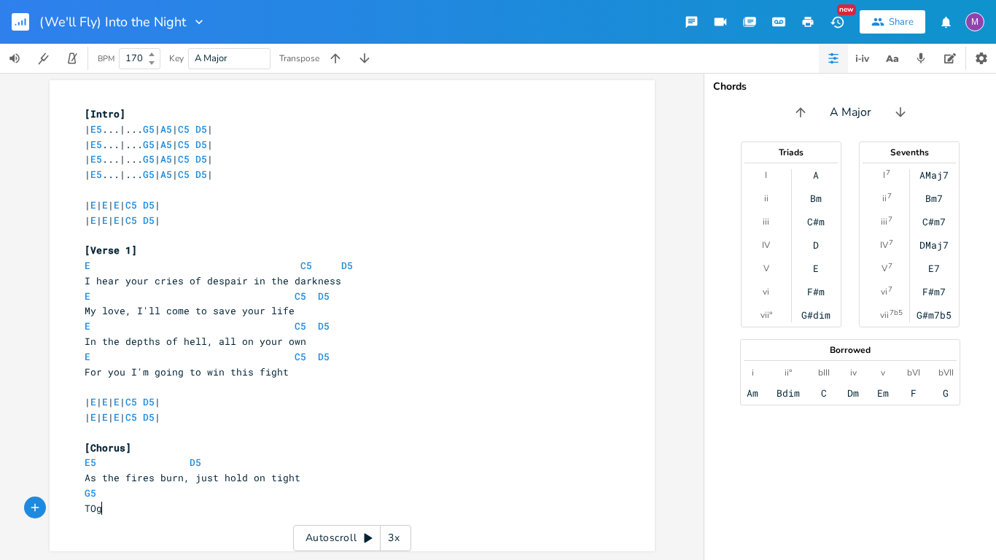
type textarea "TOge"
type textarea "oe"
type textarea "gether we'll fly"
type textarea "intot"
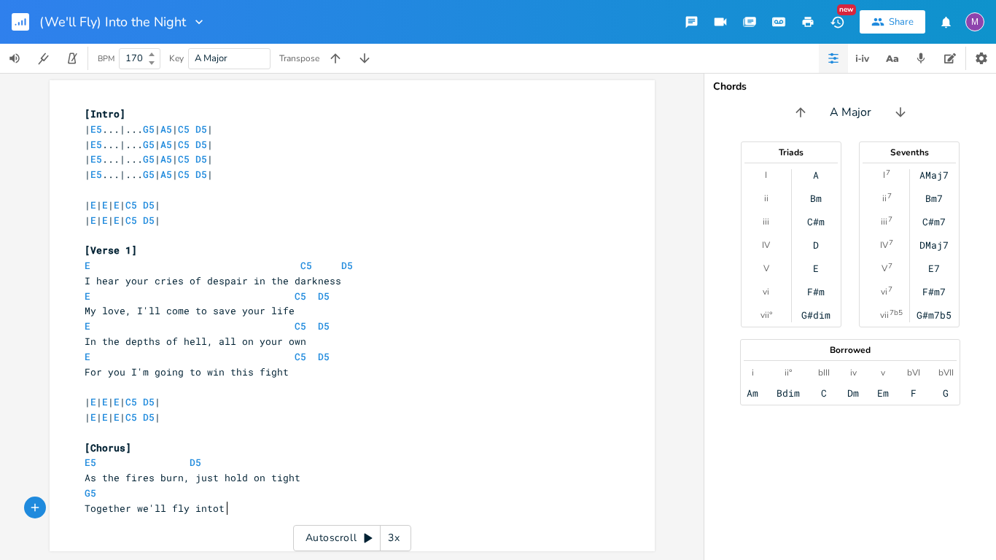
scroll to position [0, 24]
type textarea "o the night"
type textarea "B5"
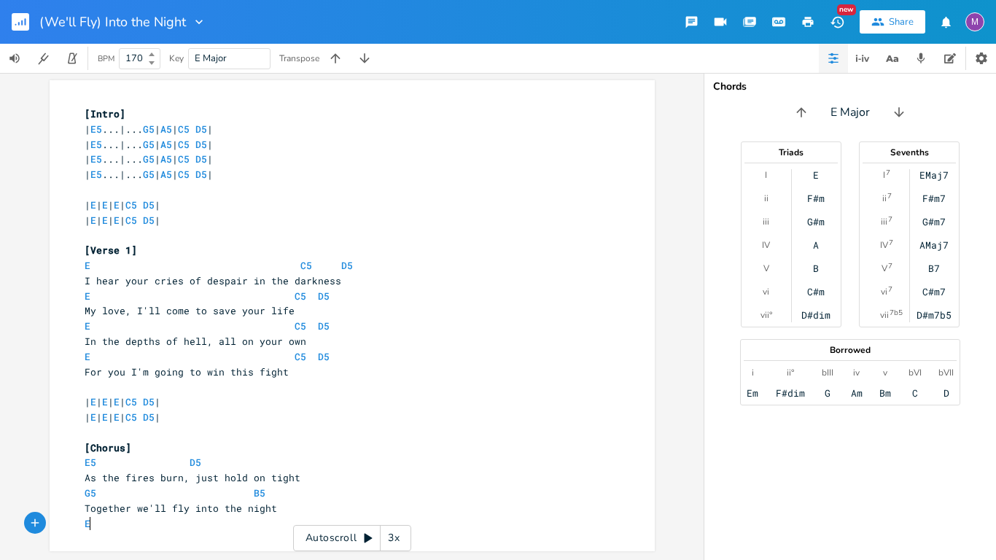
type textarea "E5"
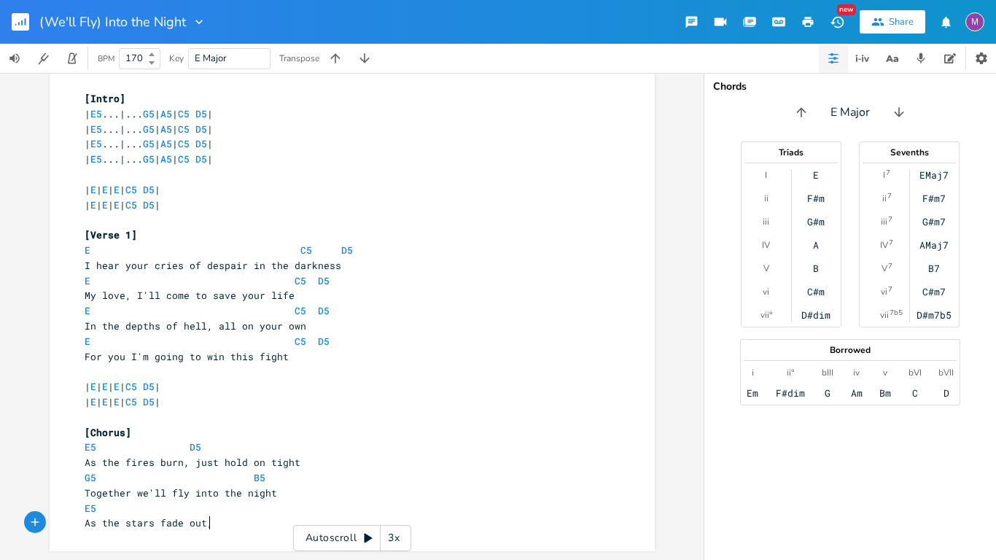
scroll to position [0, 94]
type textarea "As the stars fade out, and the heat f"
type textarea "burns on"
type textarea "D5"
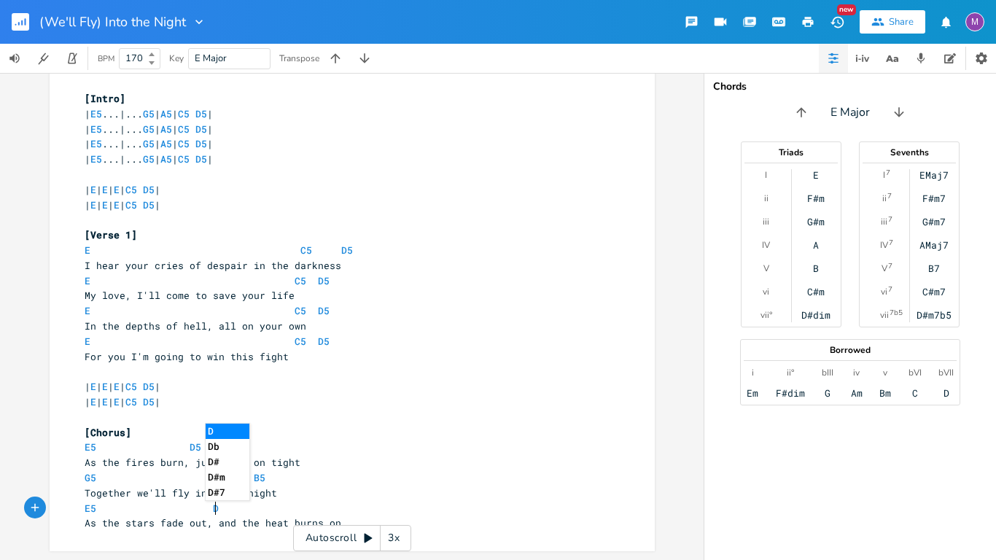
scroll to position [0, 17]
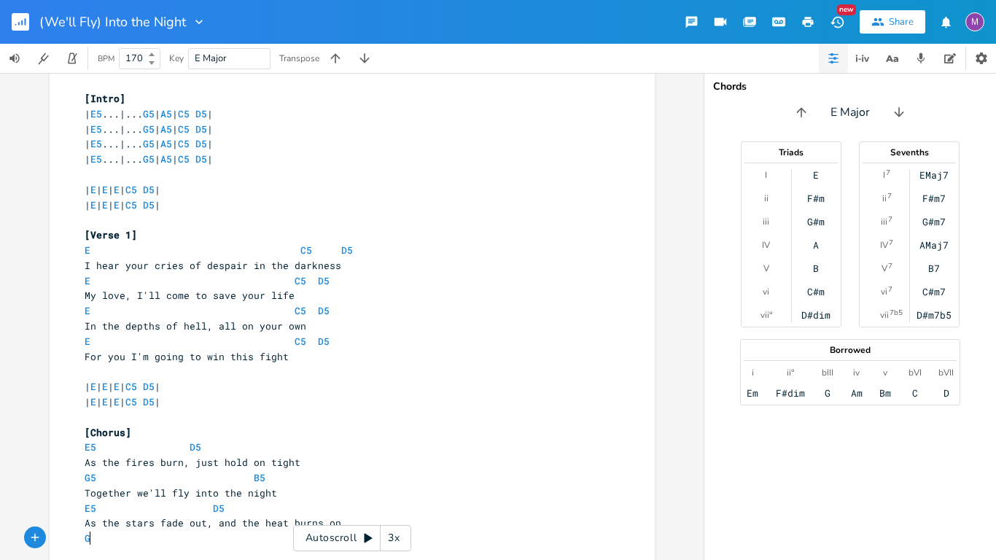
type textarea "G5"
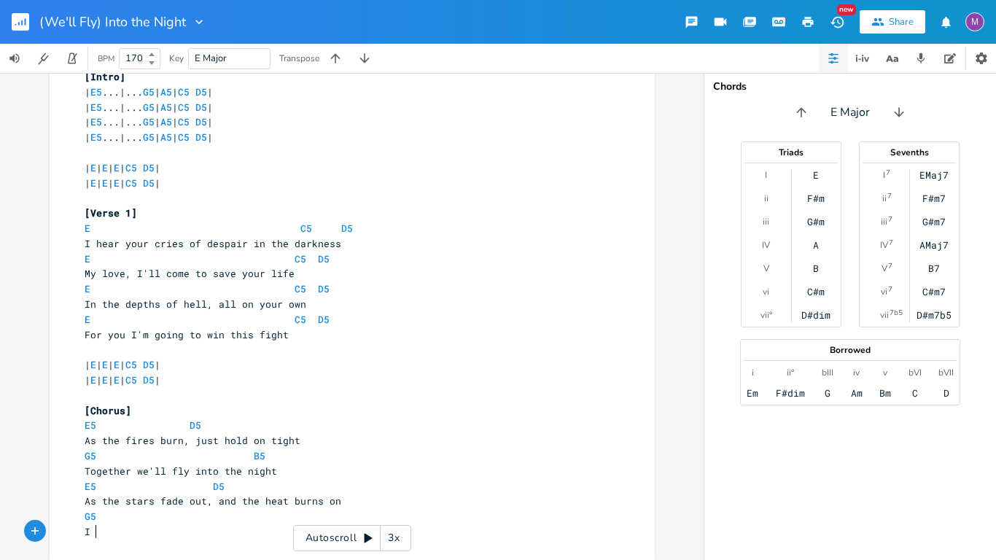
scroll to position [0, 4]
type textarea "I hear you sr"
type textarea "creaming out ot"
type textarea "to me"
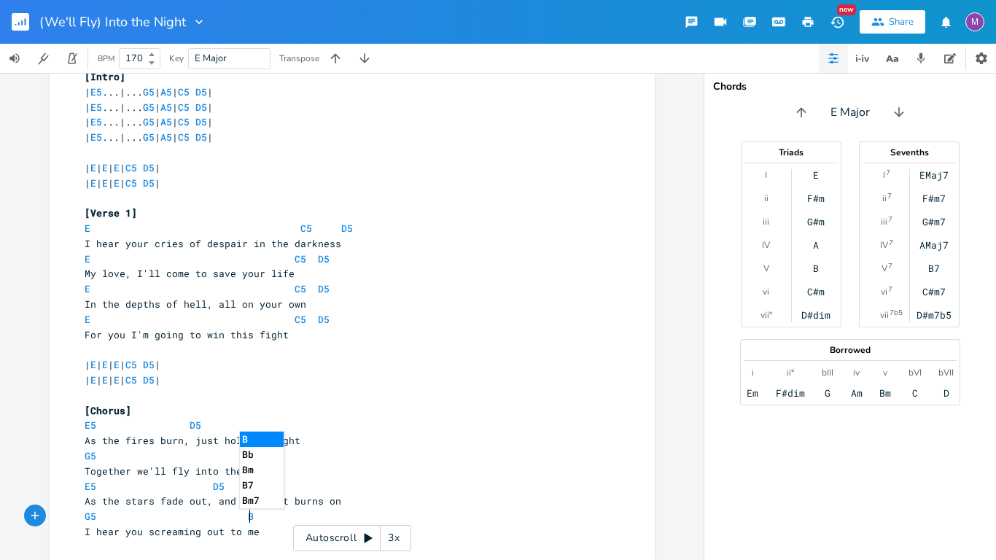
type textarea "B5"
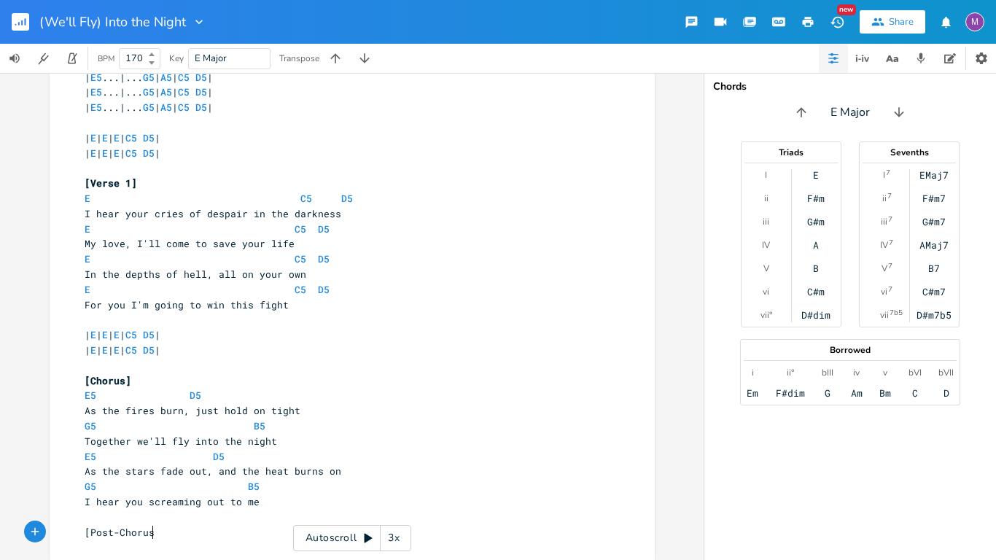
type textarea "[Post-Chorus="
type textarea "]"
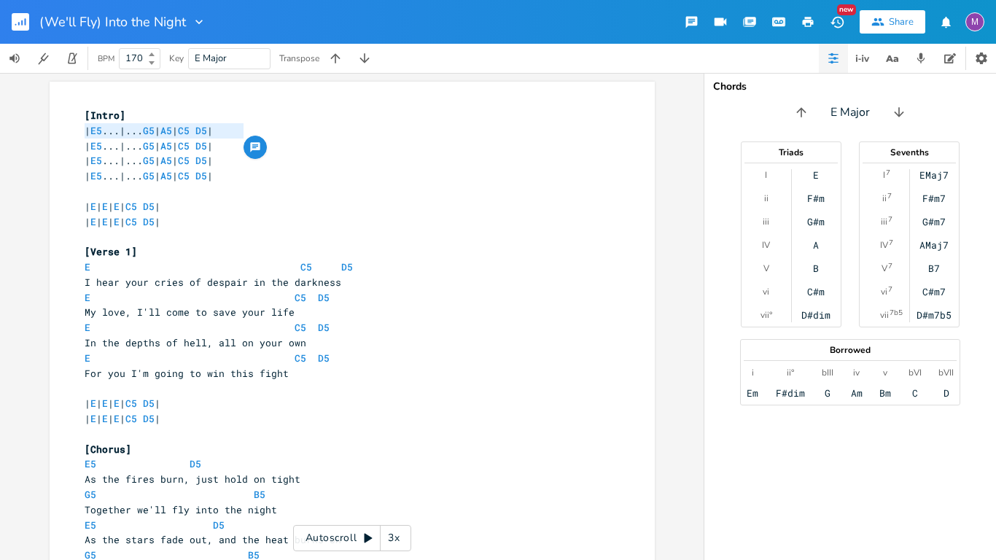
type textarea "| E5...|...G5 | A5 | C5 D5 | | E5...|...G5 | A5 | C5 D5 |"
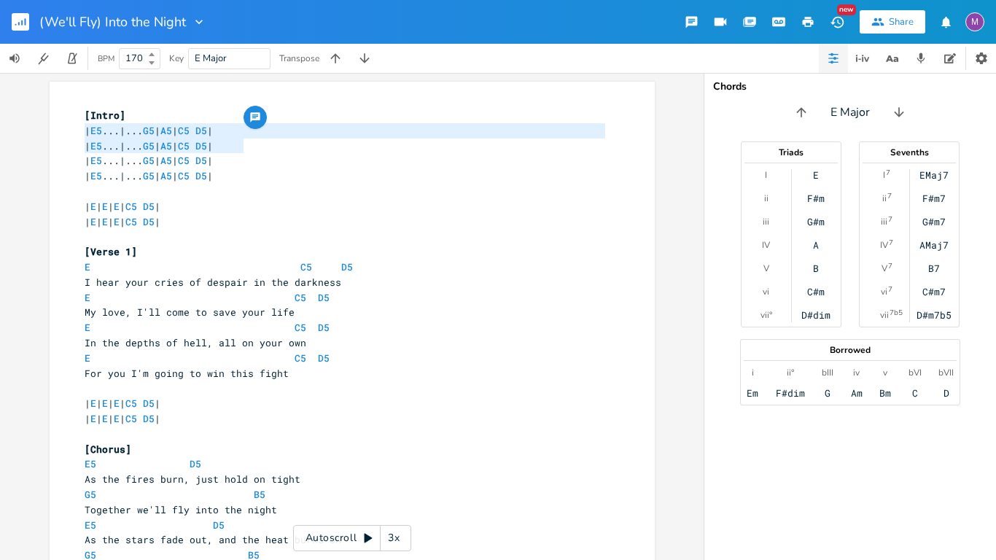
drag, startPoint x: 79, startPoint y: 132, endPoint x: 410, endPoint y: 142, distance: 331.2
click at [410, 142] on div "[Intro] | E5 ...|... G5 | A5 | C5 D5 | | E5 ...|... G5 | A5 | C5 D5 | | E5 ...|…" at bounding box center [345, 365] width 526 height 515
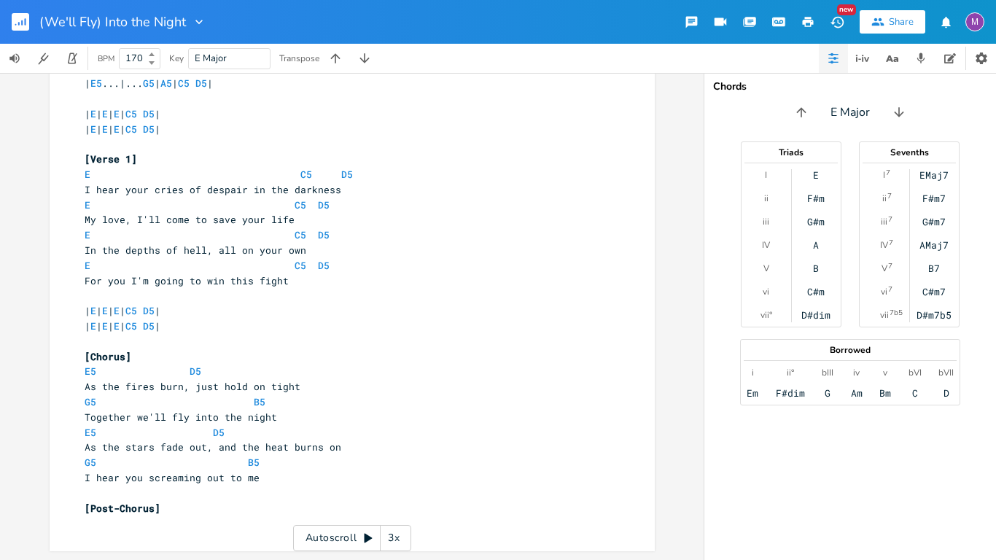
click at [133, 530] on pre "​" at bounding box center [345, 522] width 526 height 15
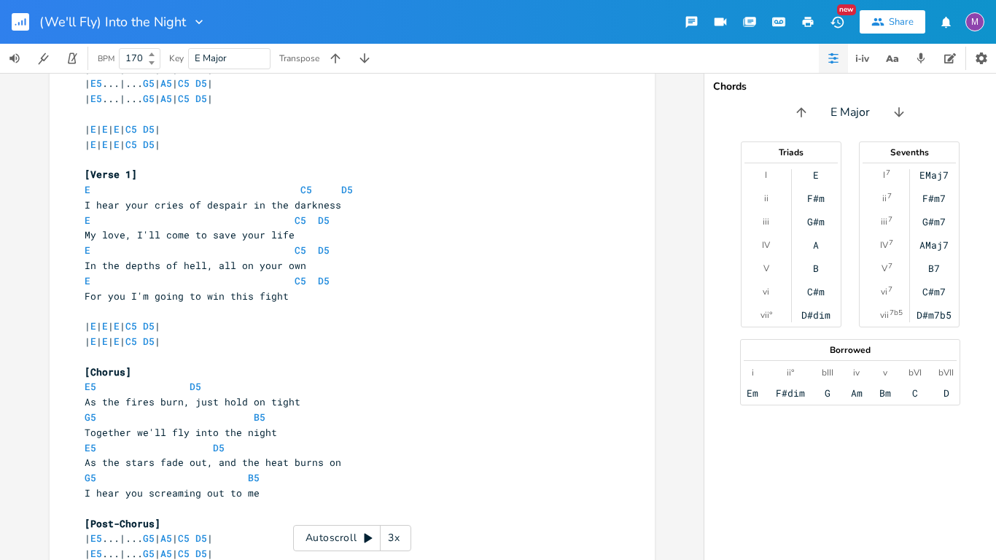
scroll to position [68, 0]
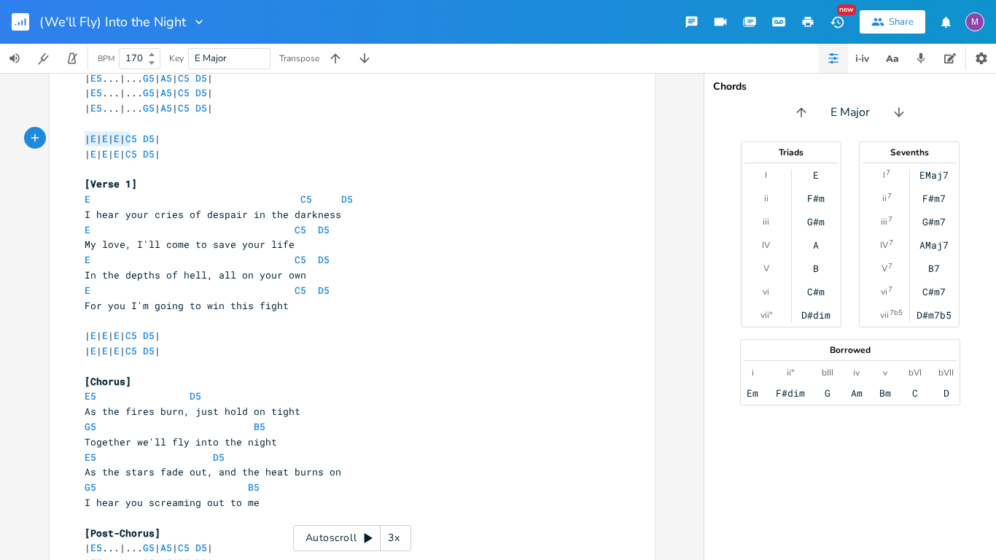
type textarea "| E | E | E | C5 D5 | | E | E | E | C5 D5 |"
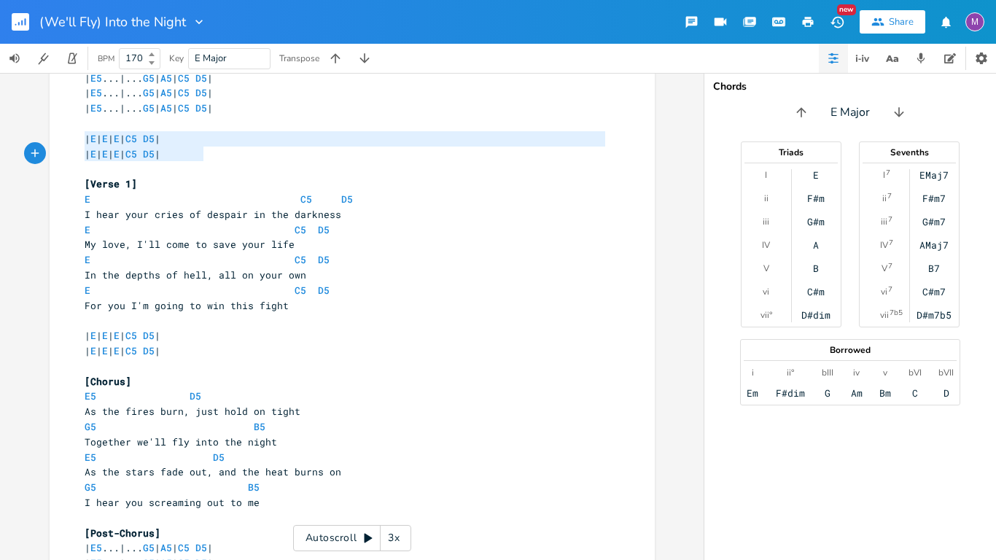
drag, startPoint x: 78, startPoint y: 141, endPoint x: 219, endPoint y: 159, distance: 142.6
click at [219, 159] on div "[Intro] | E5 ...|... G5 | A5 | C5 D5 | | E5 ...|... G5 | A5 | C5 D5 | | E5 ...|…" at bounding box center [345, 320] width 526 height 561
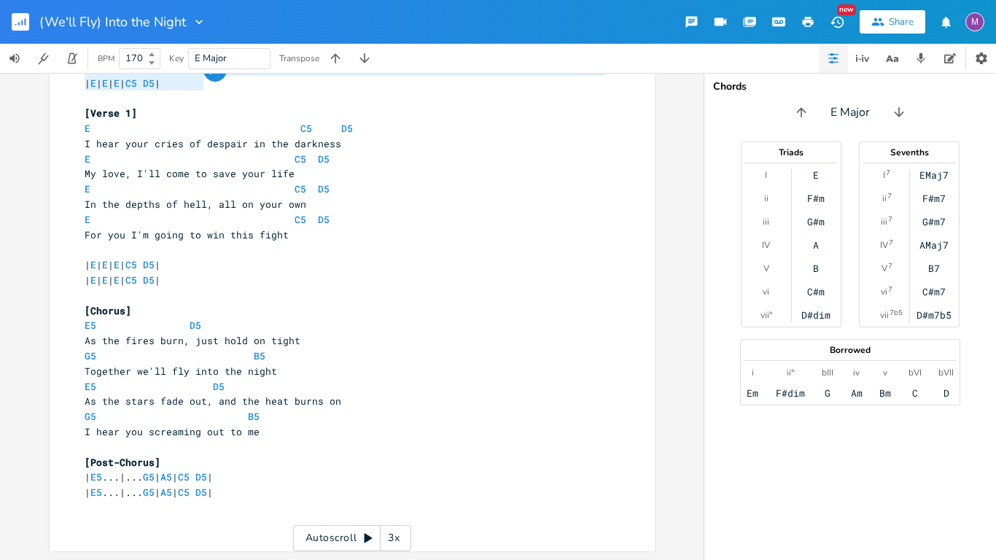
click at [116, 518] on pre "​" at bounding box center [345, 522] width 526 height 15
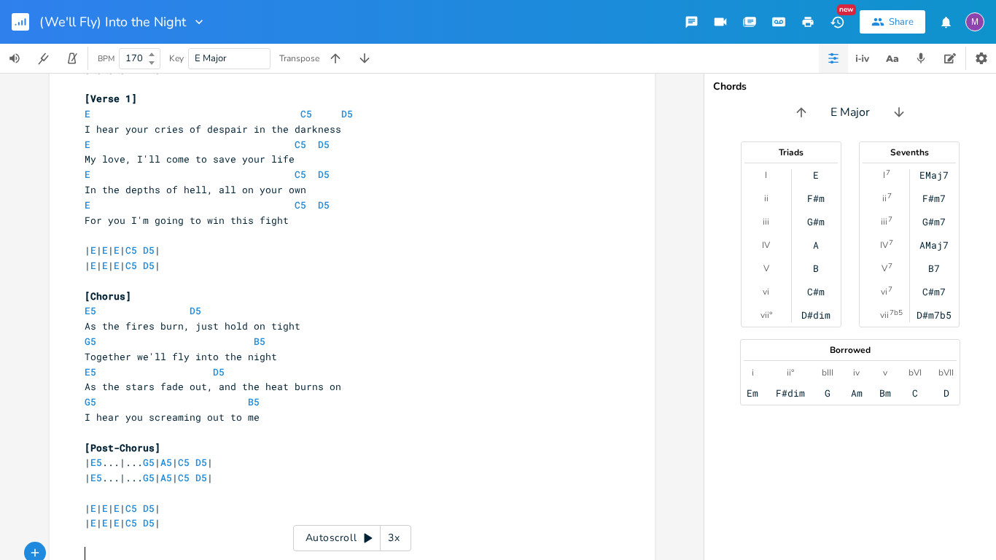
scroll to position [0, 0]
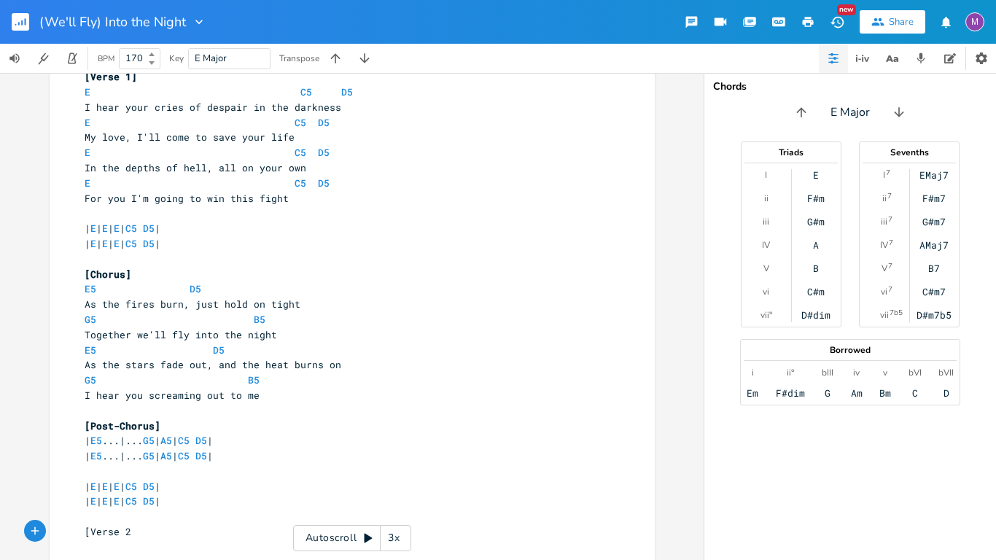
type textarea "[Verse 2]"
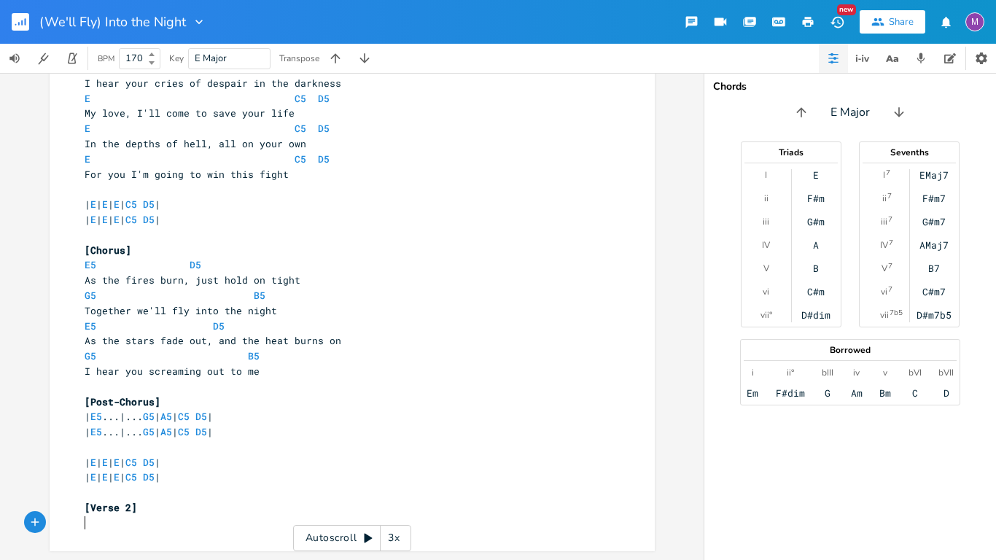
type textarea "E"
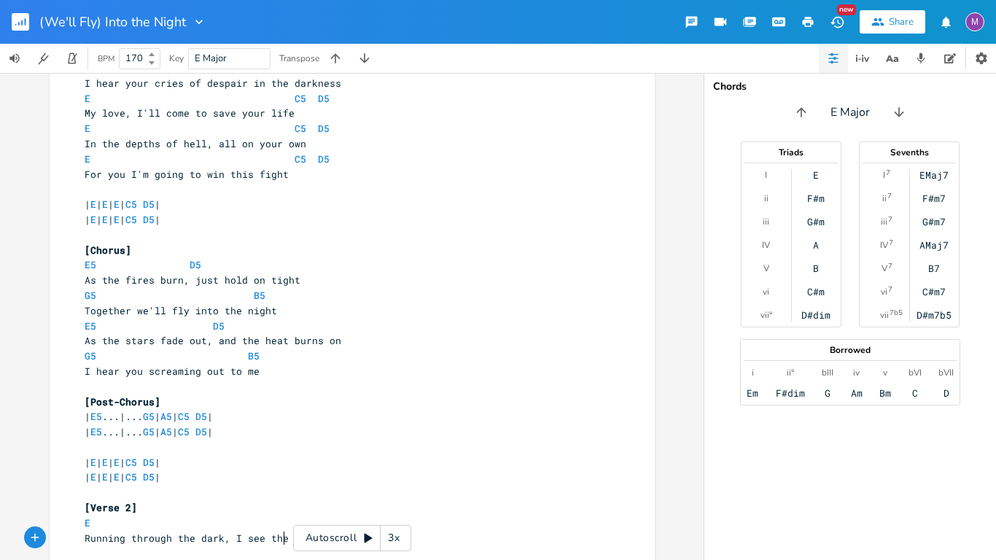
scroll to position [0, 155]
type textarea "Running through the dark, I see the flames"
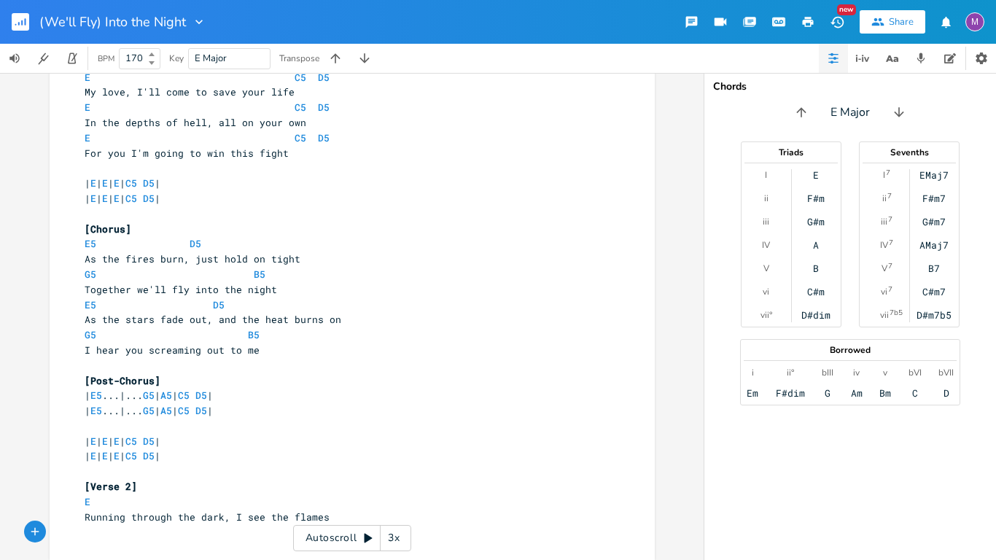
type textarea "E"
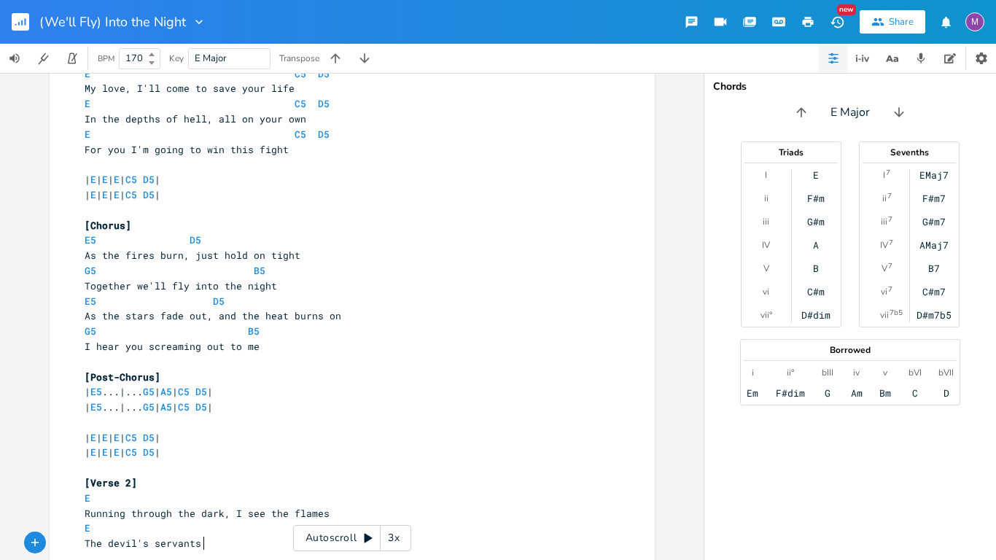
type textarea "The devil's servants a"
type textarea ", all a"
type textarea "fast a s"
type textarea "sleep"
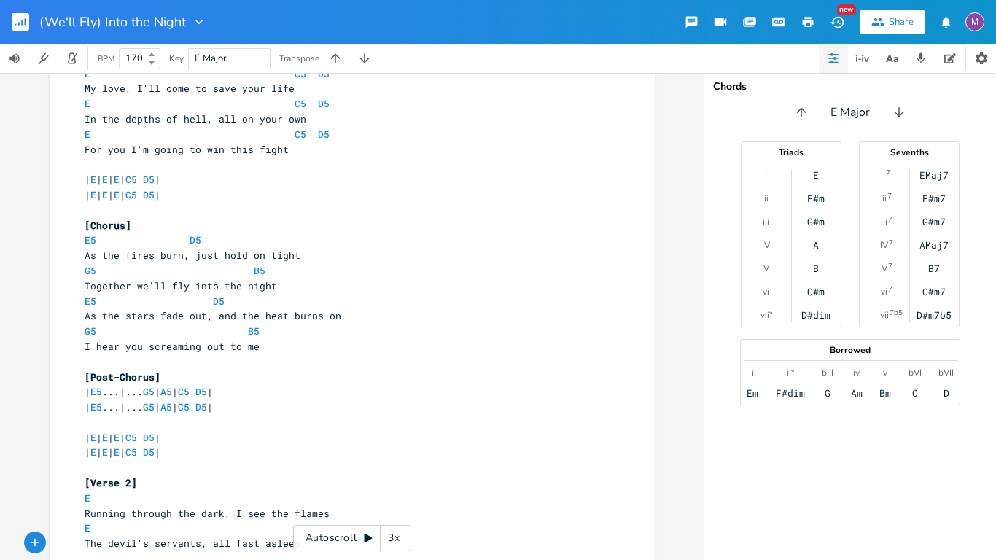
scroll to position [0, 0]
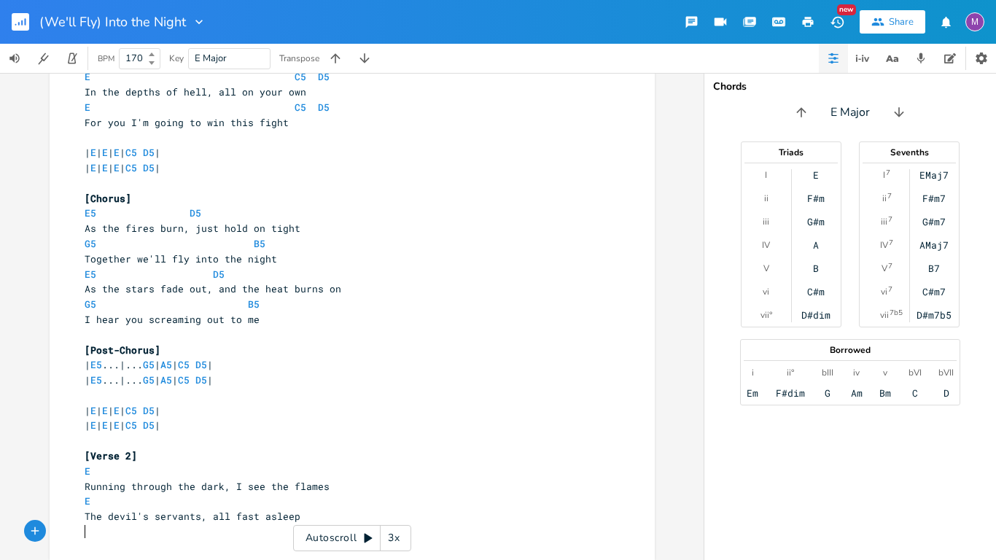
type textarea "E"
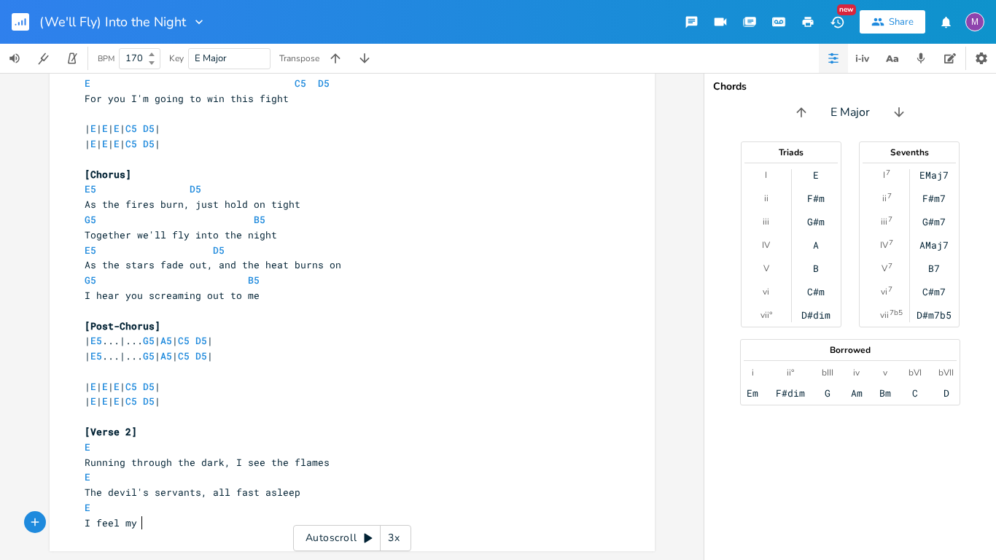
scroll to position [0, 39]
type textarea "I feel my pounding heart,"
type textarea "as I look around"
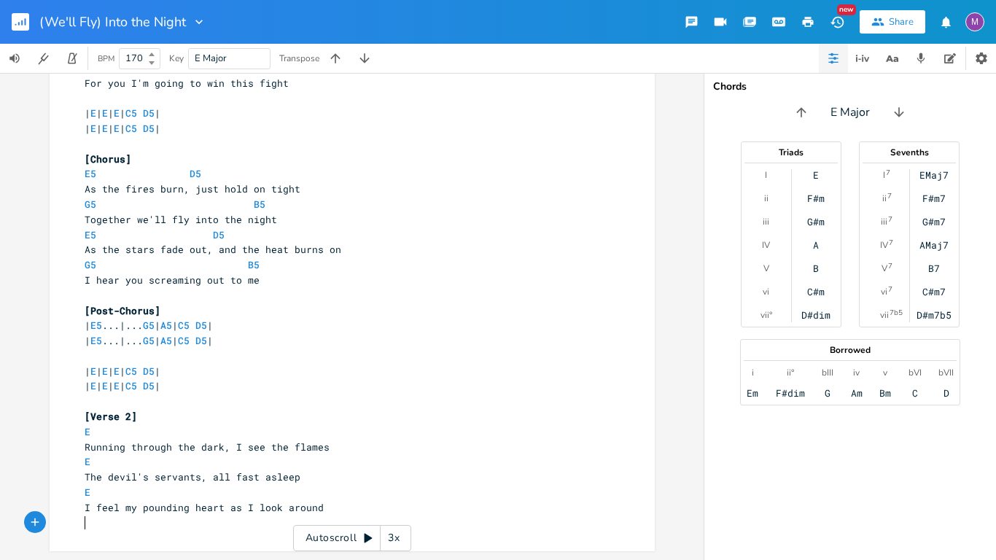
scroll to position [289, 0]
type textarea "E"
type textarea "Int"
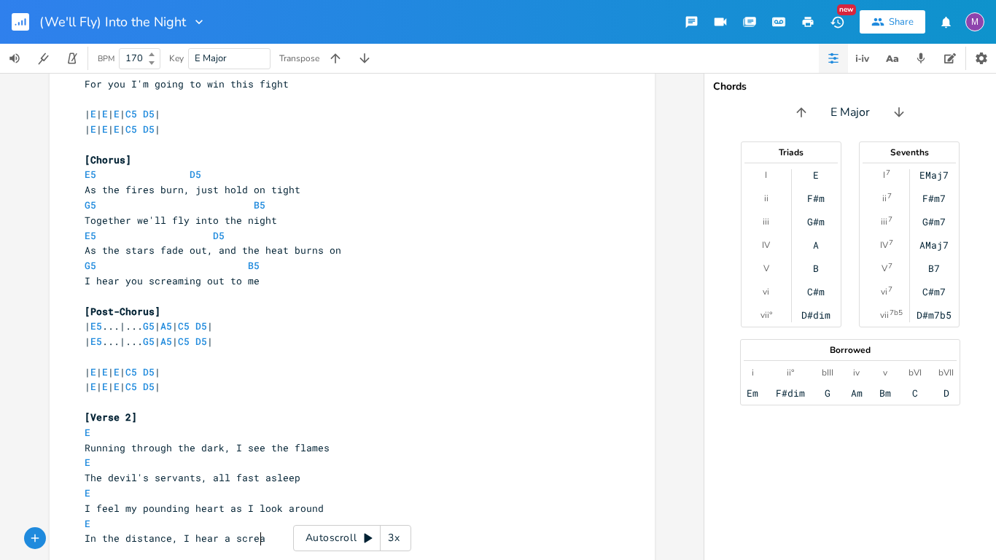
scroll to position [0, 125]
type textarea "the distance, I hear a scream"
type textarea "C5"
type textarea "D5"
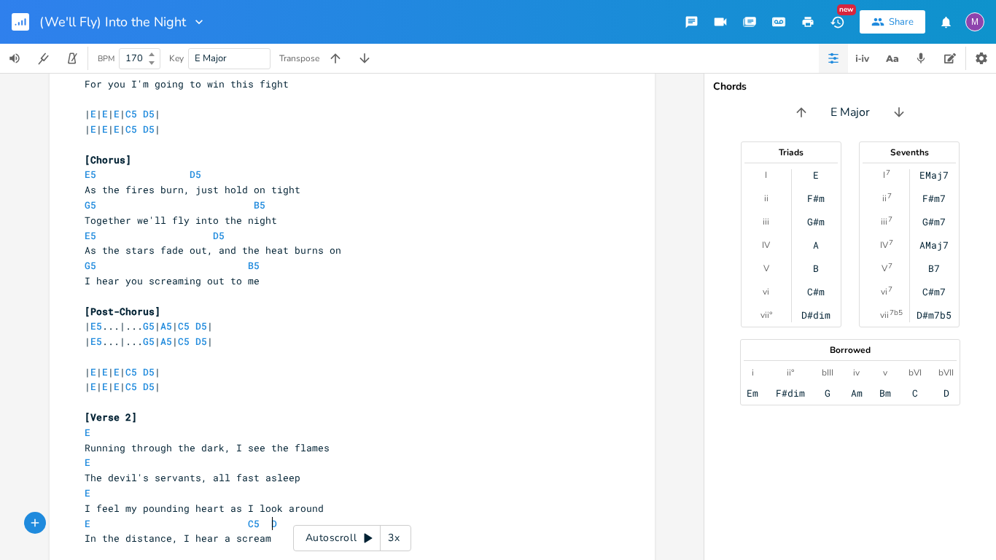
scroll to position [0, 12]
click at [373, 370] on pre "| E | E | E | C5 D5 |" at bounding box center [345, 372] width 526 height 15
click at [259, 422] on pre "[Verse 2]" at bounding box center [345, 417] width 526 height 15
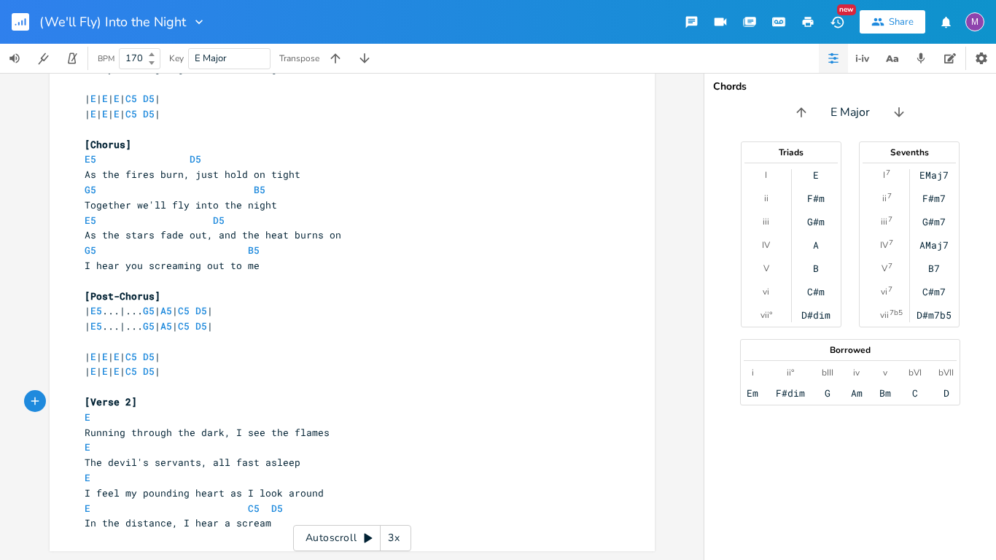
click at [277, 520] on pre "In the distance, I hear a scream" at bounding box center [345, 522] width 526 height 15
click at [0, 292] on div "x [Intro] | E5 ...|... G5 | A5 | C5 D5 | | E5 ...|... G5 | A5 | C5 D5 | | E5 ..…" at bounding box center [352, 316] width 704 height 487
click at [17, 20] on rect "button" at bounding box center [20, 21] width 17 height 17
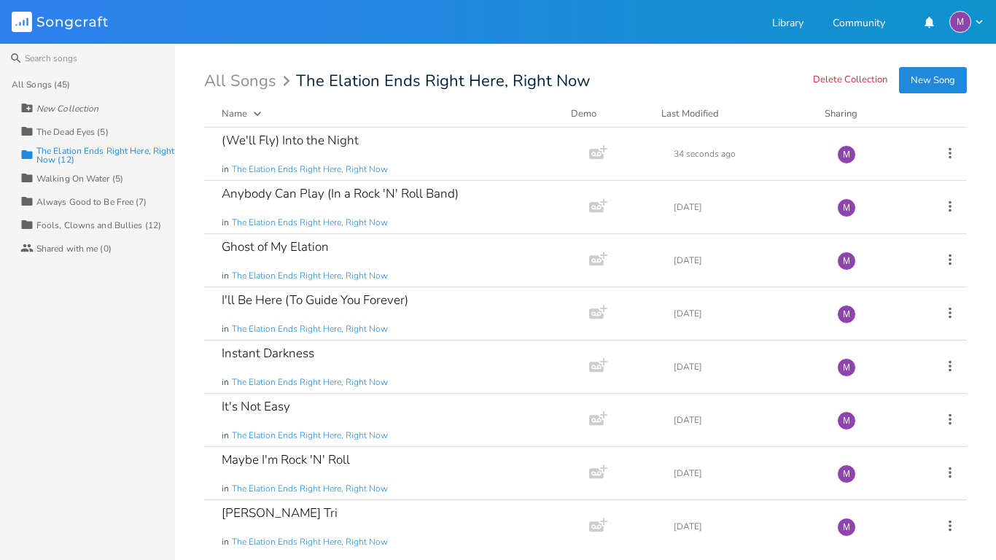
click at [67, 77] on div "All Songs (45)" at bounding box center [93, 84] width 163 height 23
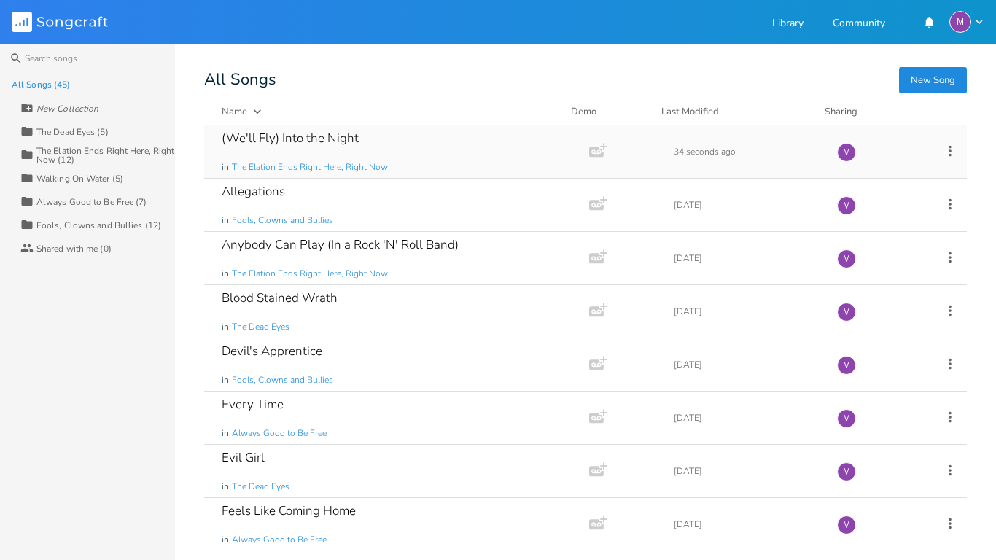
click at [343, 138] on div "(We'll Fly) Into the Night" at bounding box center [290, 138] width 137 height 12
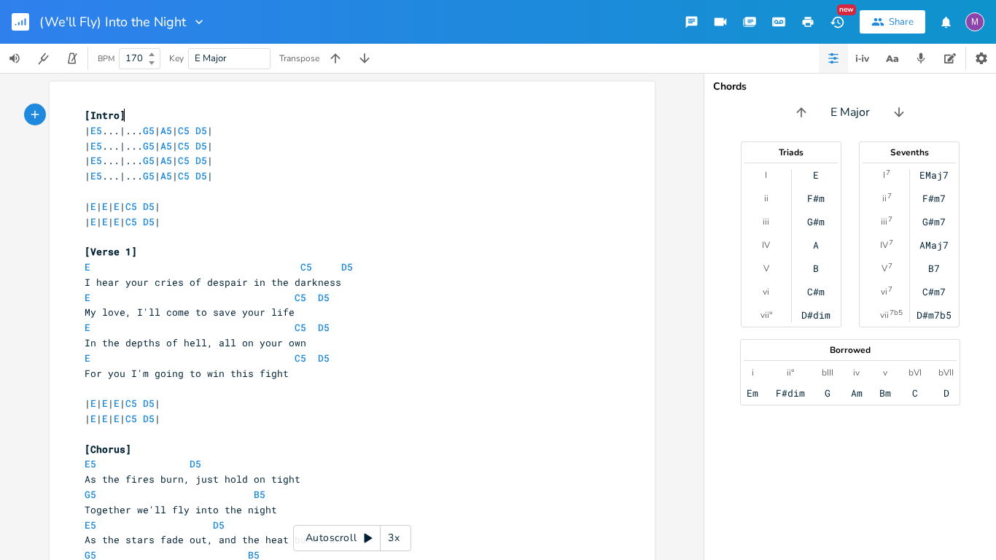
scroll to position [305, 0]
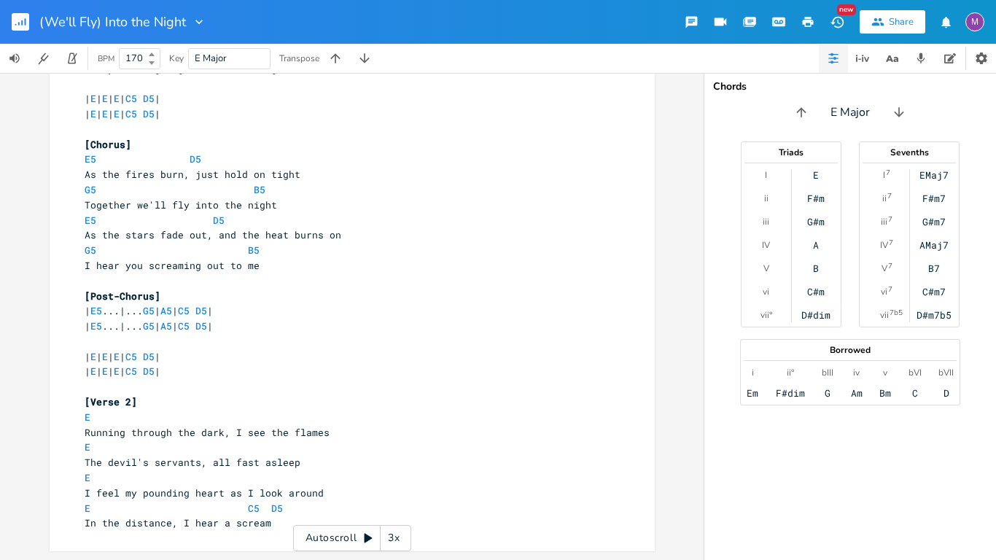
click at [277, 531] on div "xxxxxxxxxx [Intro] | E5 ...|... G5 | A5 | C5 D5 | | E5 ...|... G5 | A5 | C5 D5 …" at bounding box center [345, 166] width 526 height 733
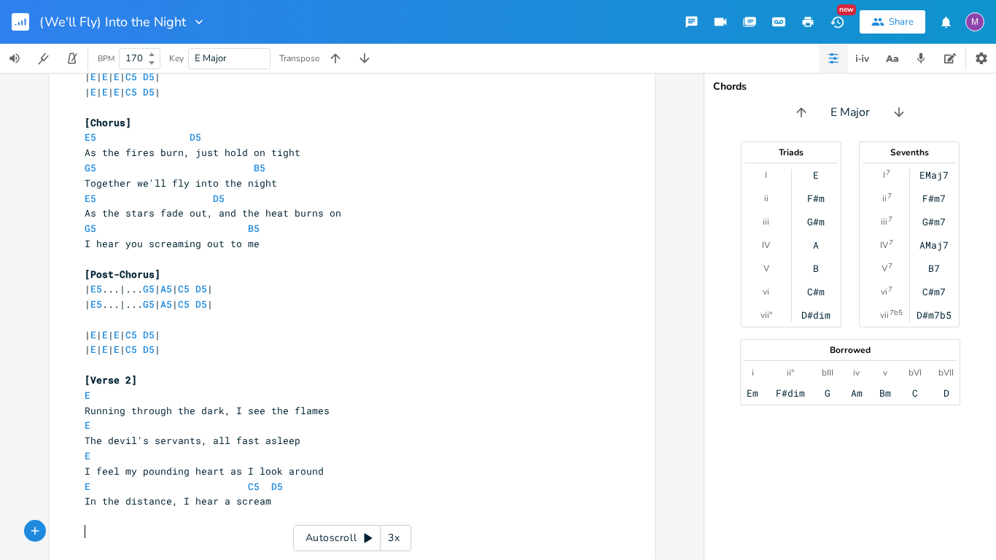
click at [198, 445] on span "The devil's servants, all fast asleep" at bounding box center [193, 440] width 216 height 13
type textarea ", all"
drag, startPoint x: 221, startPoint y: 445, endPoint x: 195, endPoint y: 443, distance: 25.6
click at [195, 443] on span "The devil's servants, all fast asleep" at bounding box center [193, 440] width 216 height 13
click at [181, 502] on span "In the distance, I hear a scream" at bounding box center [178, 500] width 187 height 13
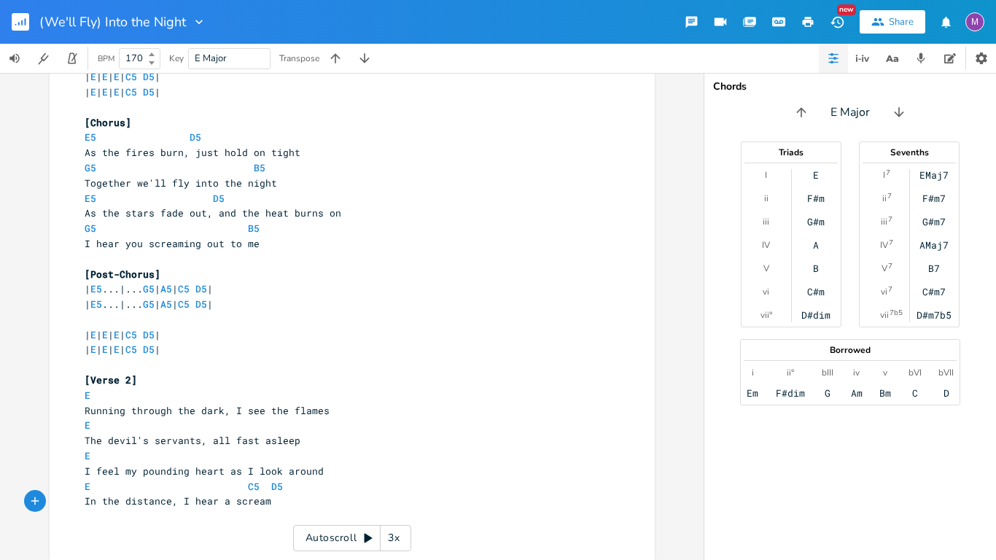
click at [185, 513] on pre "​" at bounding box center [345, 516] width 526 height 15
click at [190, 534] on pre "​" at bounding box center [345, 531] width 526 height 15
click at [174, 525] on pre "​" at bounding box center [345, 531] width 526 height 15
click at [174, 521] on pre "​" at bounding box center [345, 516] width 526 height 15
click at [174, 529] on pre "​" at bounding box center [345, 531] width 526 height 15
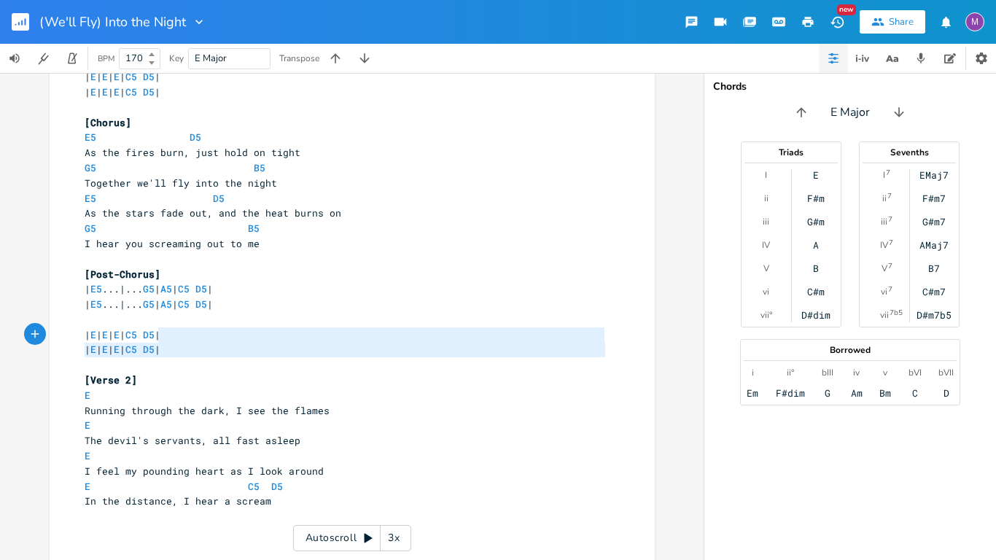
type textarea "| E | E | E | C5 D5 | | E | E | E | C5 D5 |"
drag, startPoint x: 211, startPoint y: 362, endPoint x: 73, endPoint y: 334, distance: 140.6
click at [73, 334] on div "| E | E | E | C5 D5 | | E | E | E | C5 D5 | x [Intro] | E5 ...|... G5 | A5 | C5…" at bounding box center [352, 157] width 605 height 805
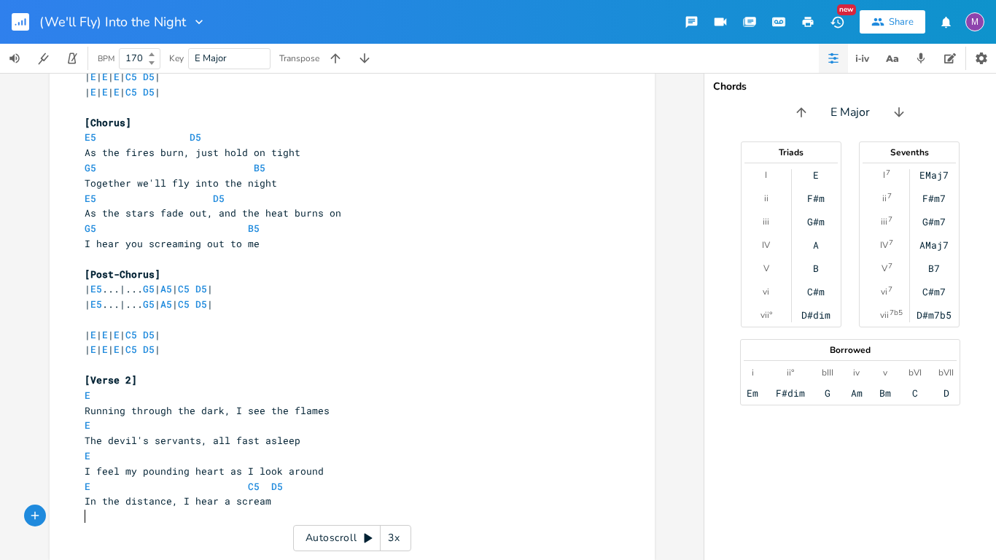
click at [164, 523] on pre "​" at bounding box center [345, 516] width 526 height 15
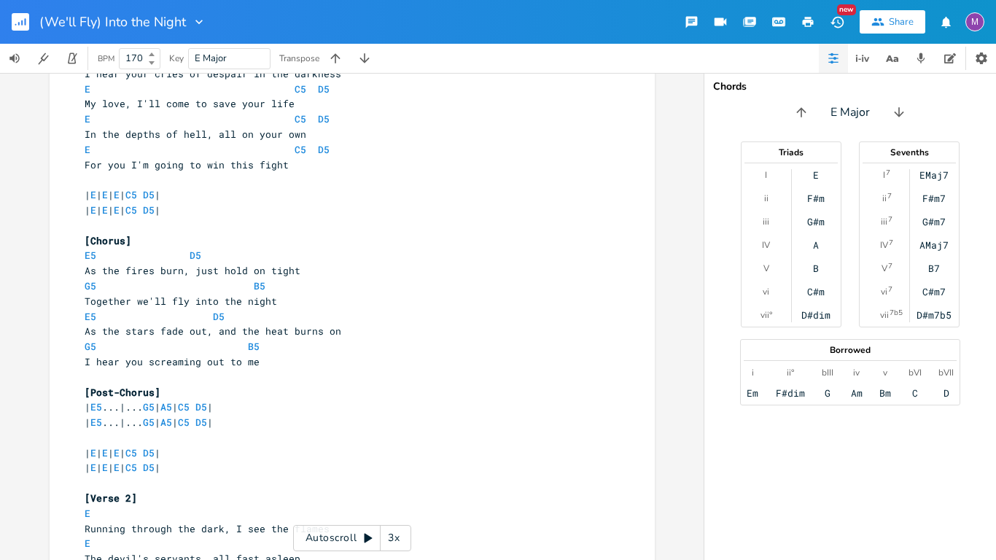
scroll to position [207, 0]
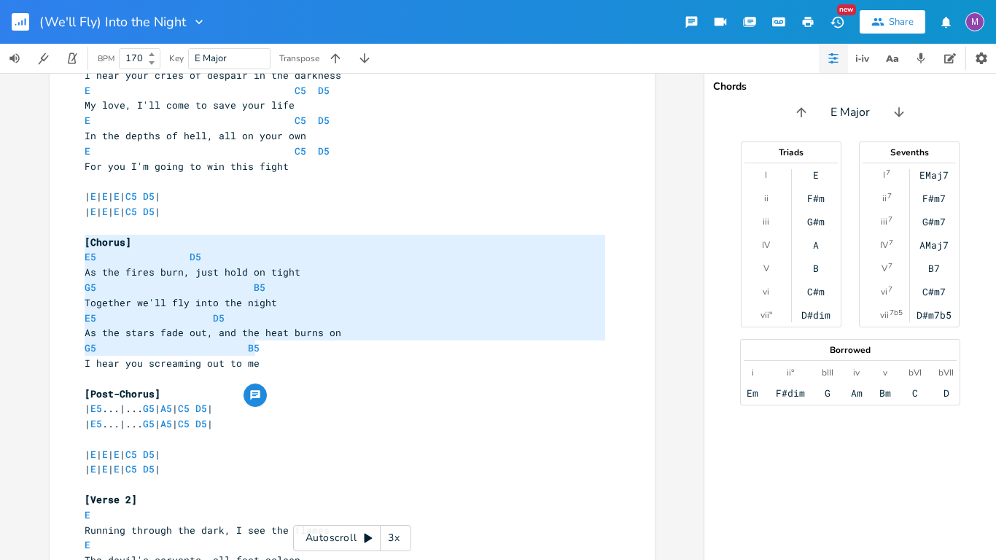
type textarea "[Chorus] E5 D5 As the fires burn, just hold on tight G5 B5 Together we'll fly i…"
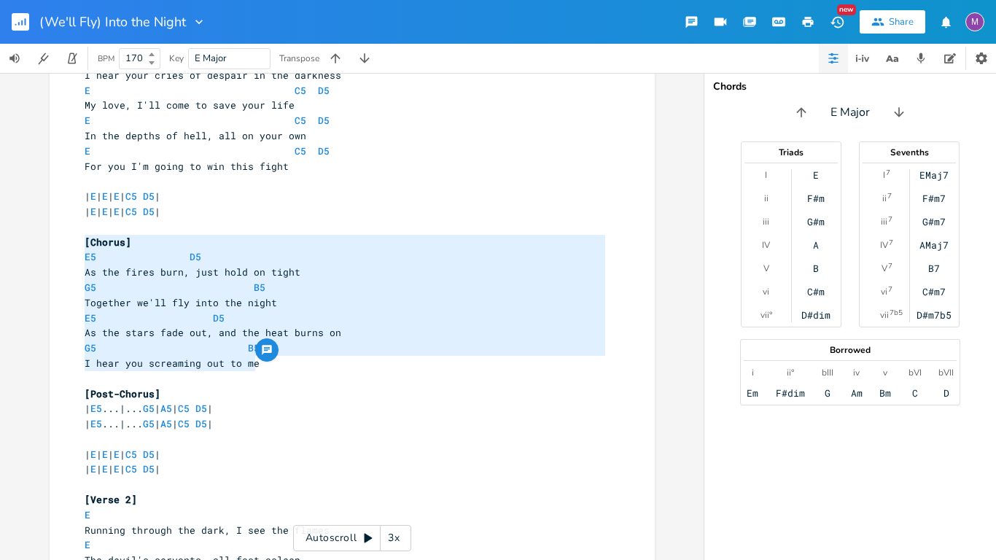
drag, startPoint x: 80, startPoint y: 241, endPoint x: 281, endPoint y: 362, distance: 234.2
click at [281, 362] on div "[Intro] | E5 ...|... G5 | A5 | C5 D5 | | E5 ...|... G5 | A5 | C5 D5 | | E5 ...|…" at bounding box center [345, 302] width 526 height 803
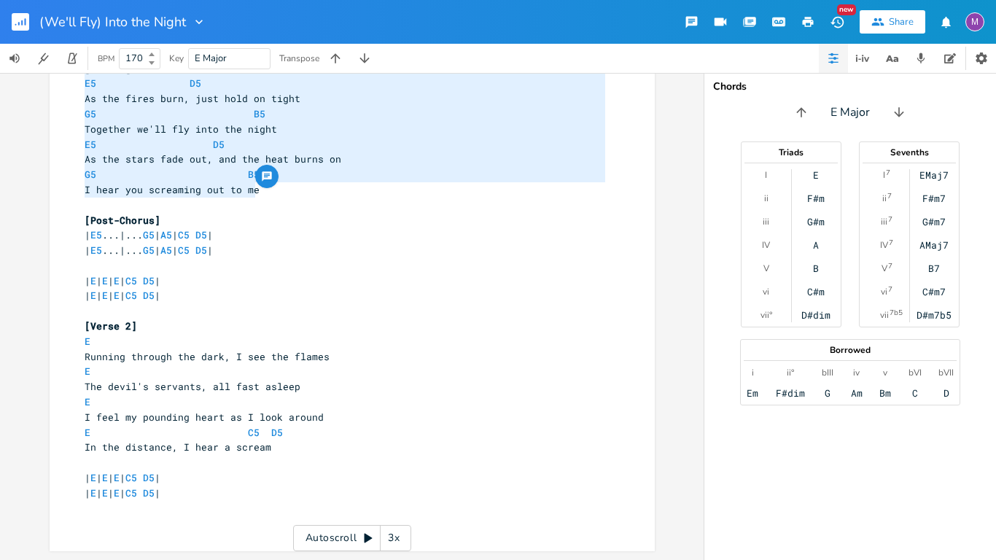
click at [128, 529] on pre "​" at bounding box center [345, 522] width 526 height 15
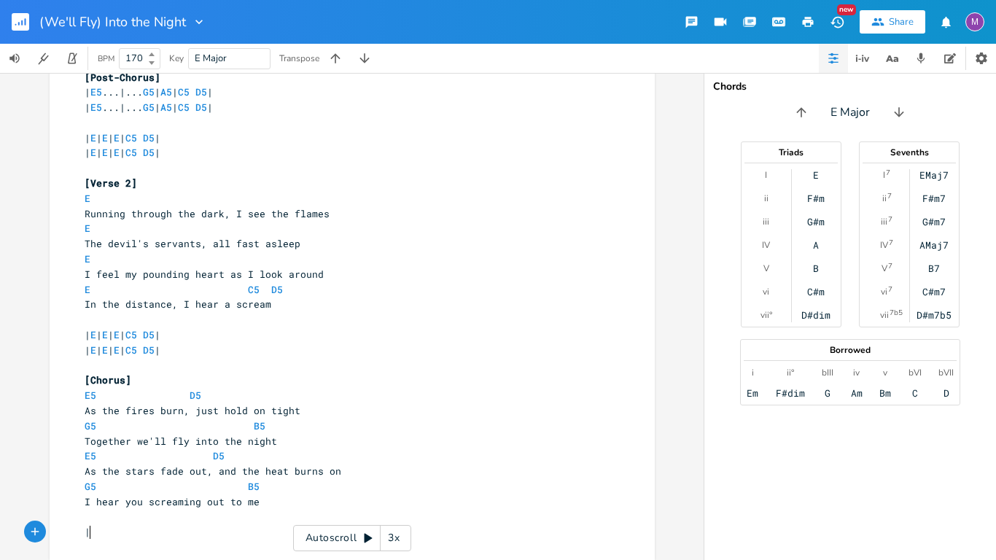
scroll to position [0, 4]
type textarea "| Ct"
type textarea "5 | D5 |"
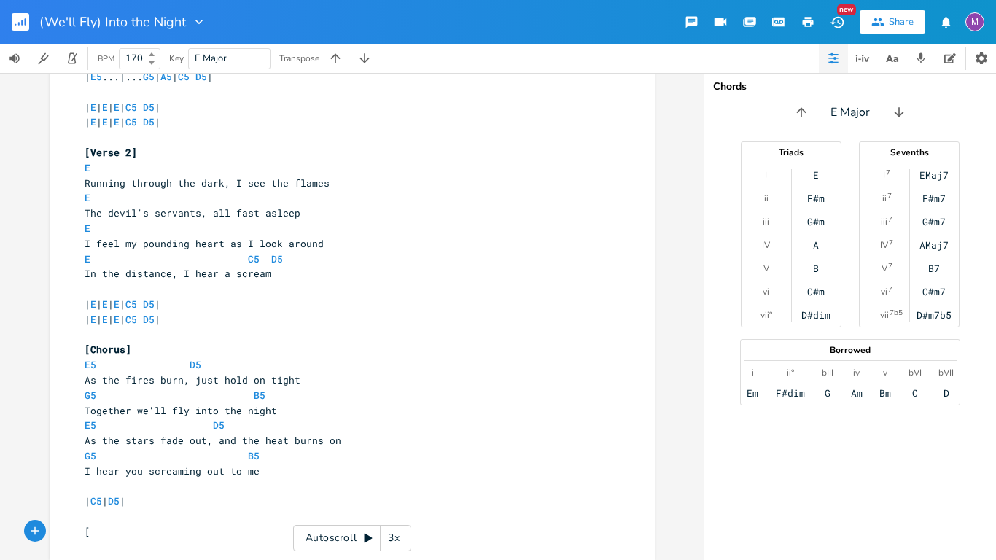
scroll to position [0, 4]
type textarea "[Bass Solo"
type textarea "i"
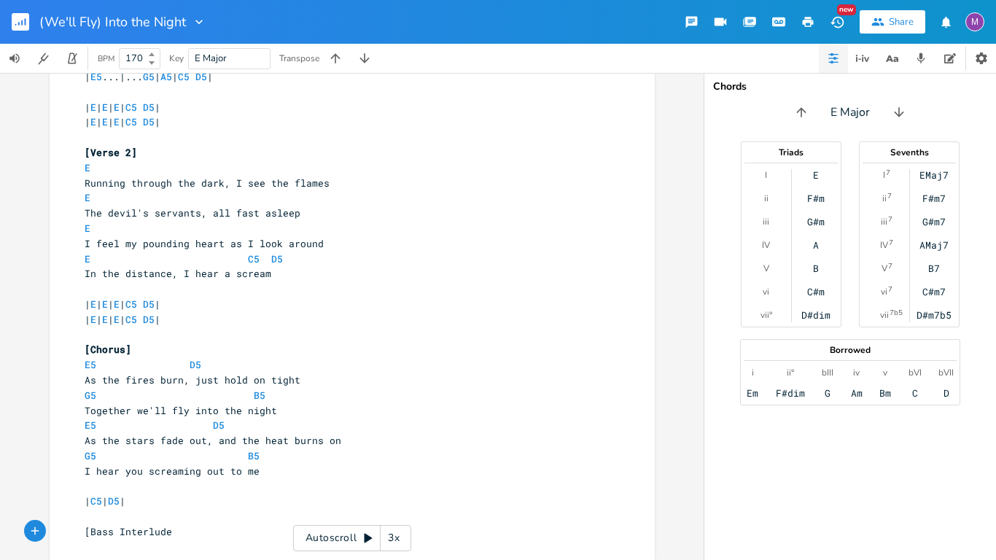
type textarea "Interlude]"
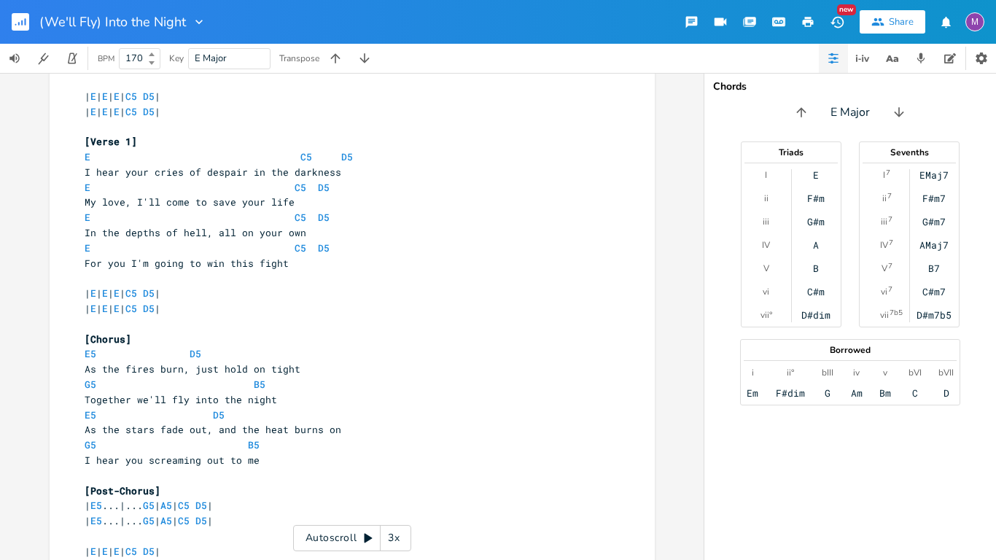
scroll to position [593, 0]
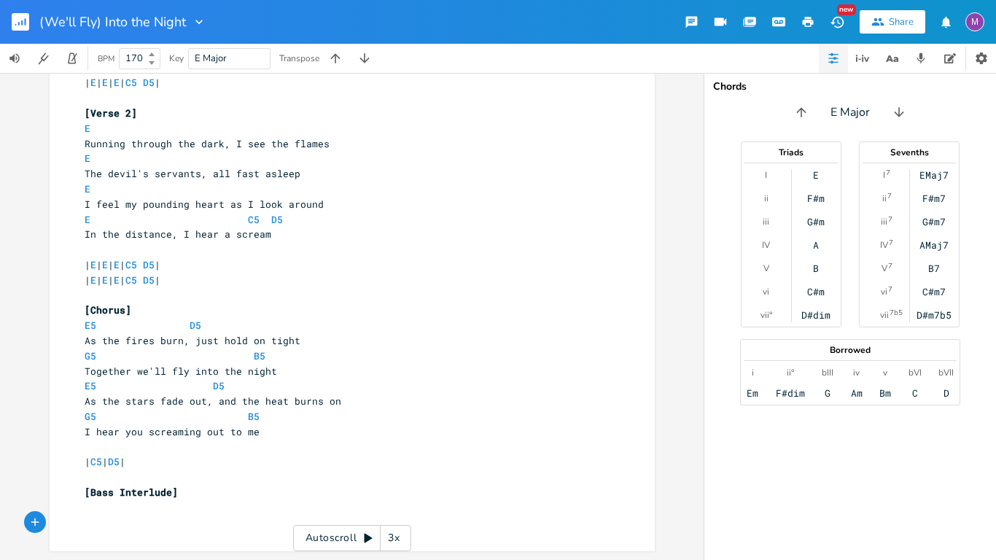
click at [0, 217] on div "x [Intro] | E5 ...|... G5 | A5 | C5 D5 | | E5 ...|... G5 | A5 | C5 D5 | | E5 ..…" at bounding box center [352, 316] width 704 height 487
click at [12, 17] on icon "button" at bounding box center [20, 21] width 17 height 17
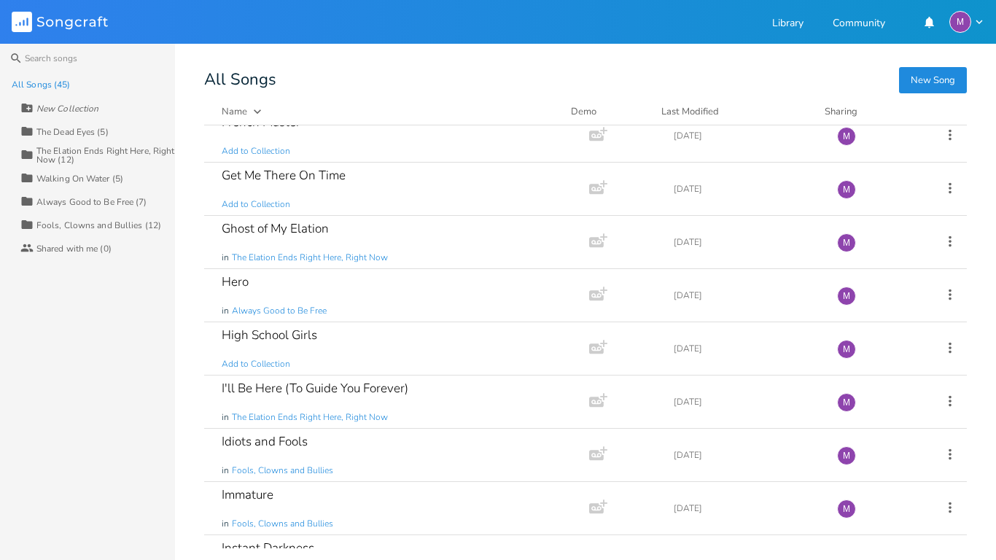
scroll to position [443, 0]
click at [473, 397] on div "I'll Be Here (To Guide You Forever) in The Elation Ends Right Here, Right Now" at bounding box center [394, 401] width 344 height 52
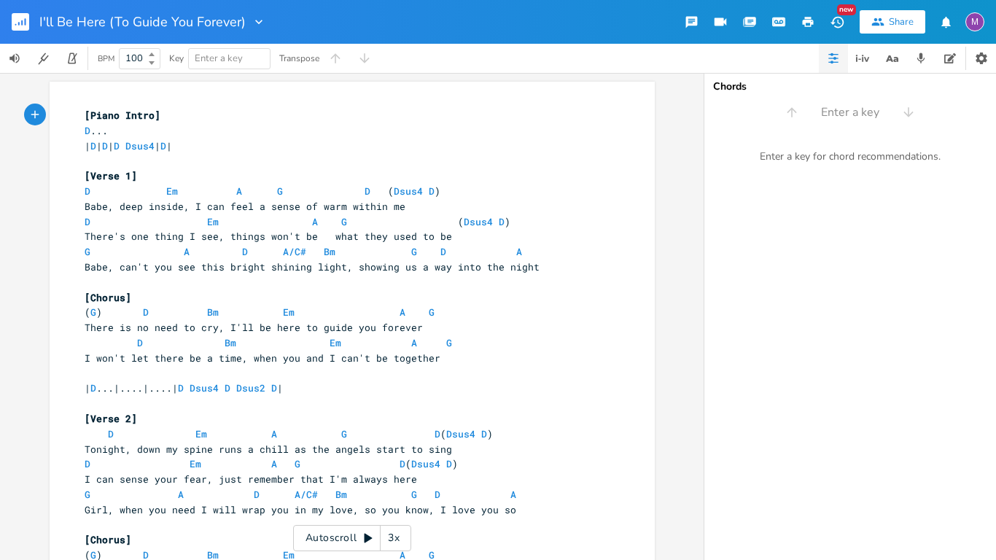
click at [0, 276] on div "xxxxxxxxxx [Piano Intro] D ... | D | D | D Dsus4 | D | ​ [Verse 1] D Em A G D (…" at bounding box center [352, 316] width 704 height 487
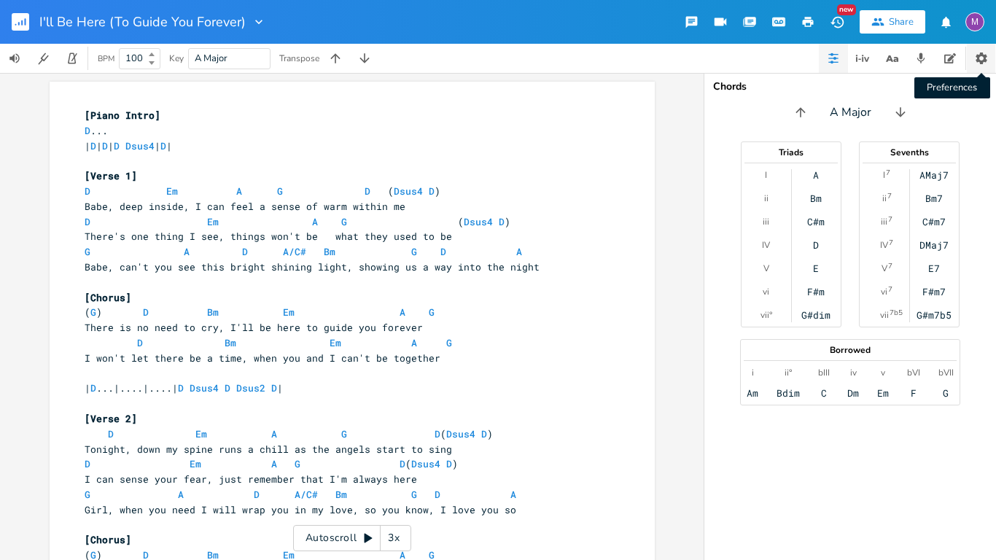
click at [979, 57] on icon "button" at bounding box center [981, 58] width 15 height 15
click at [85, 114] on span "[Piano Intro]" at bounding box center [123, 115] width 76 height 13
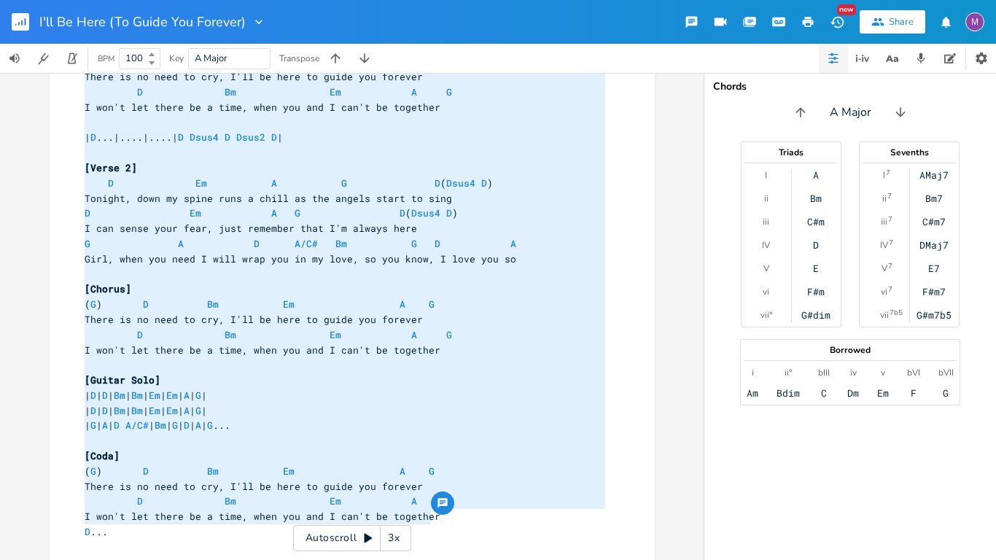
type textarea "[Piano Intro] D... | D | D | D Dsus4 | D | [Verse 1] D Em A G D (Dsus4 D) Babe,…"
drag, startPoint x: 79, startPoint y: 112, endPoint x: 452, endPoint y: 531, distance: 561.3
click at [452, 531] on div "[Piano Intro] D ... | D | D | D Dsus4 | D | ​ [Verse 1] D Em A G D ( Dsus4 D ) …" at bounding box center [345, 198] width 526 height 682
click at [34, 205] on div "x [Piano Intro] D ... | D | D | D Dsus4 | D | ​ [Verse 1] D Em A G D ( Dsus4 D …" at bounding box center [352, 316] width 704 height 487
click at [50, 204] on div "x [Piano Intro] D ... | D | D | D Dsus4 | D | ​ [Verse 1] D Em A G D ( Dsus4 D …" at bounding box center [352, 195] width 605 height 729
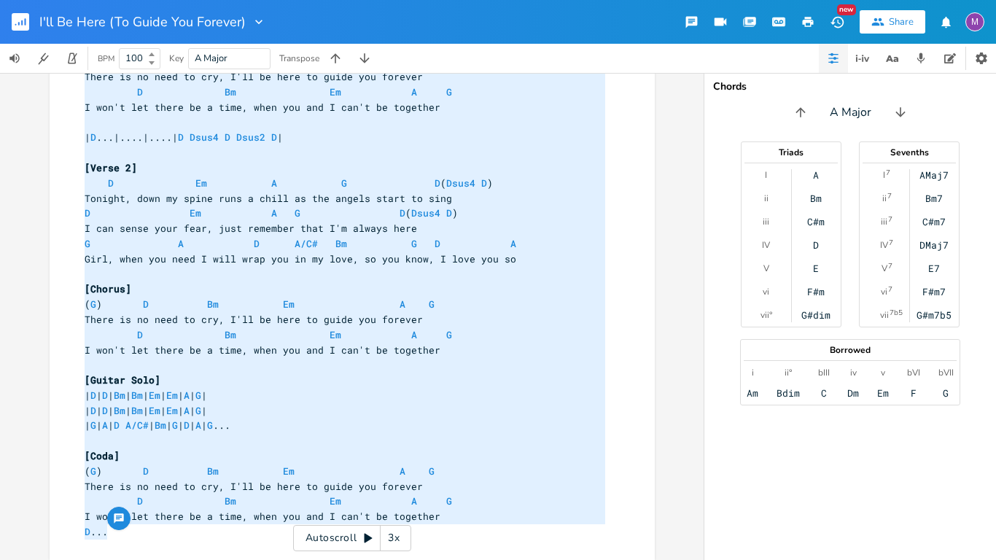
click at [96, 207] on span at bounding box center [98, 213] width 17 height 15
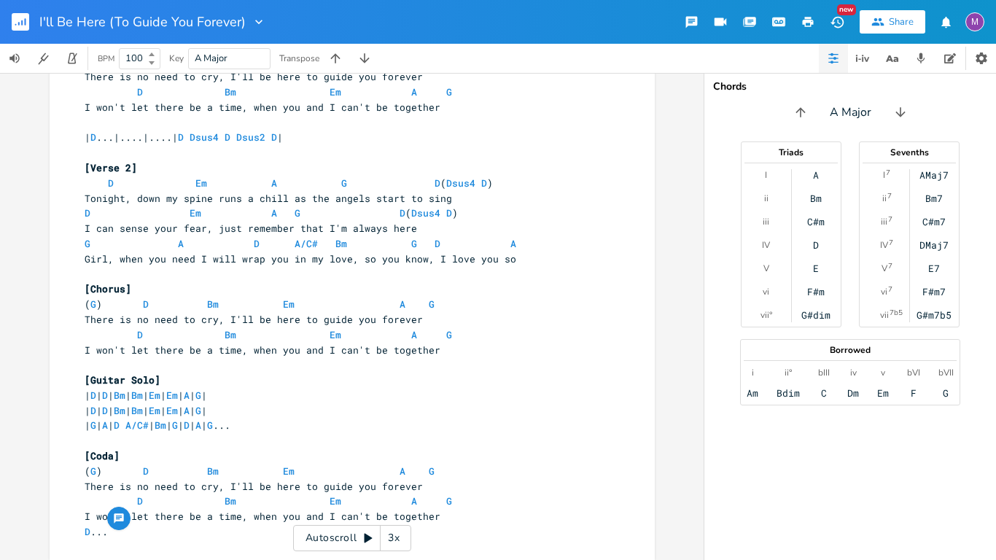
click at [68, 204] on div "x [Piano Intro] D ... | D | D | D Dsus4 | D | ​ [Verse 1] D Em A G D ( Dsus4 D …" at bounding box center [352, 195] width 605 height 729
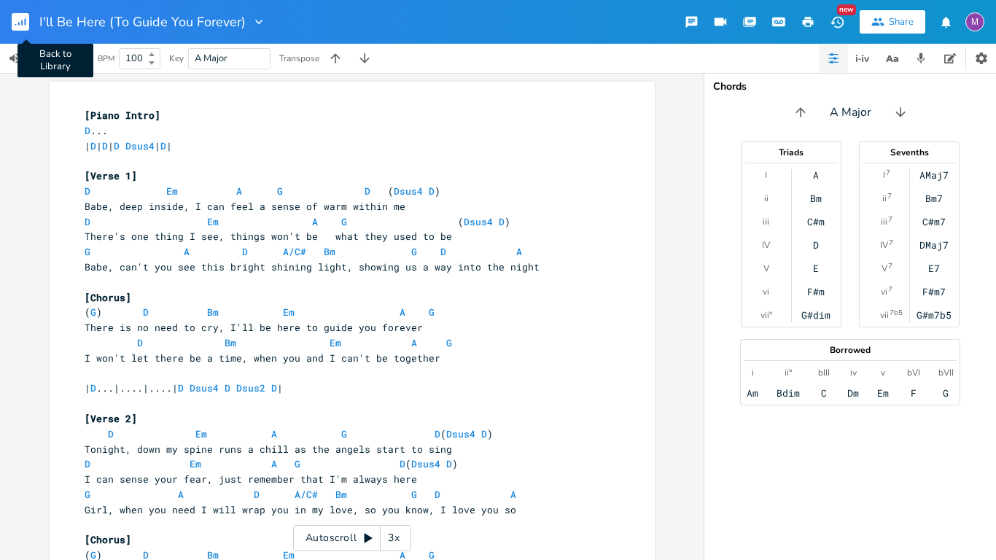
click at [13, 22] on rect "button" at bounding box center [20, 21] width 17 height 17
